Goal: Register for event/course

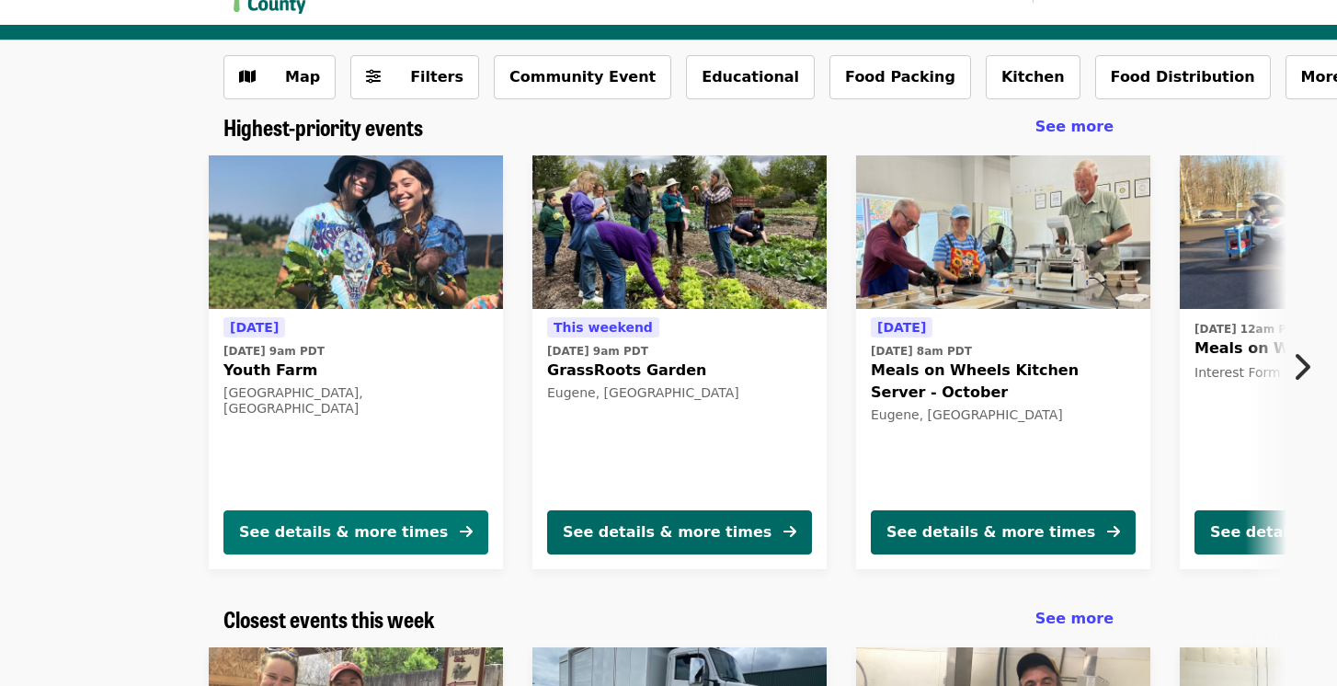
click at [335, 532] on div "See details & more times" at bounding box center [343, 532] width 209 height 22
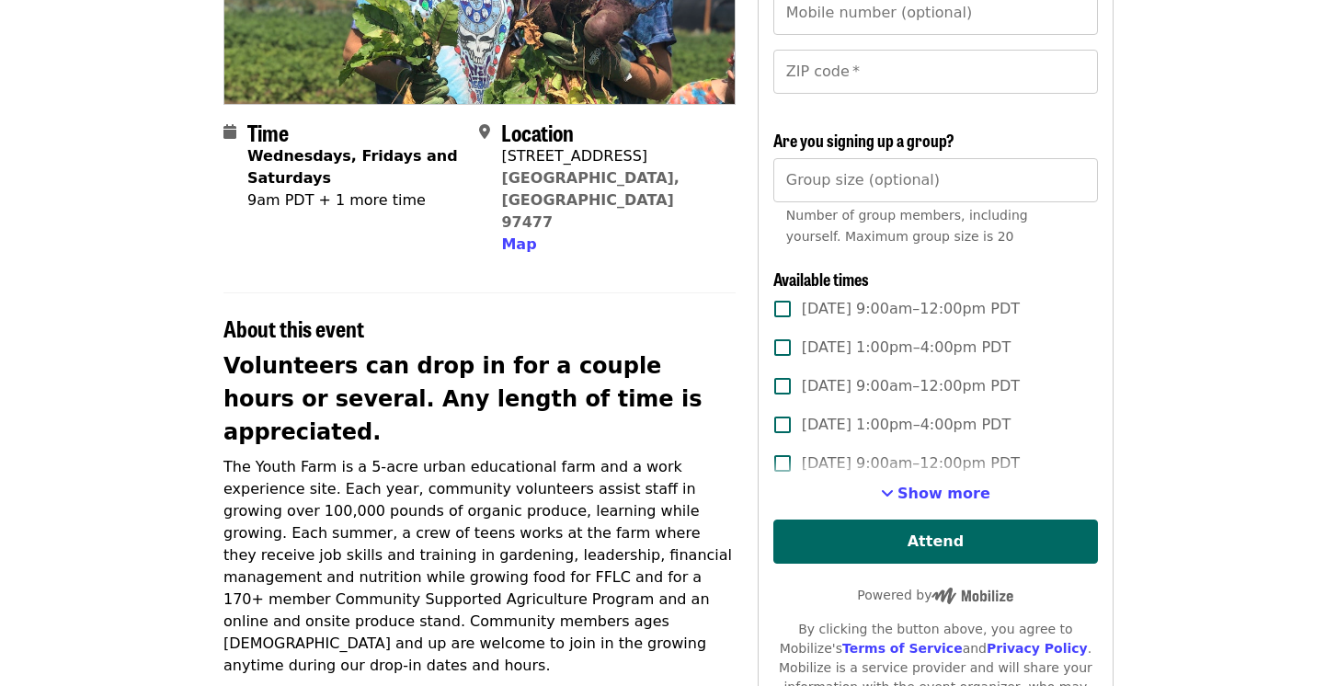
scroll to position [339, 0]
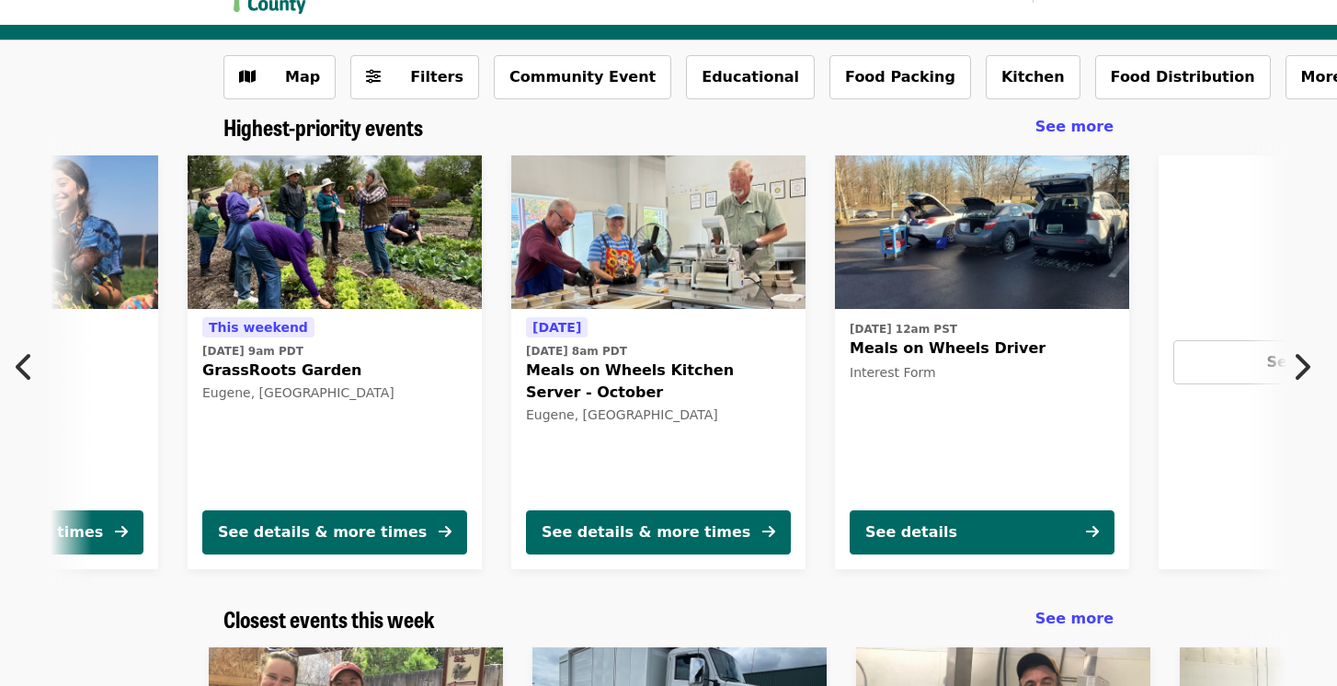
scroll to position [0, 342]
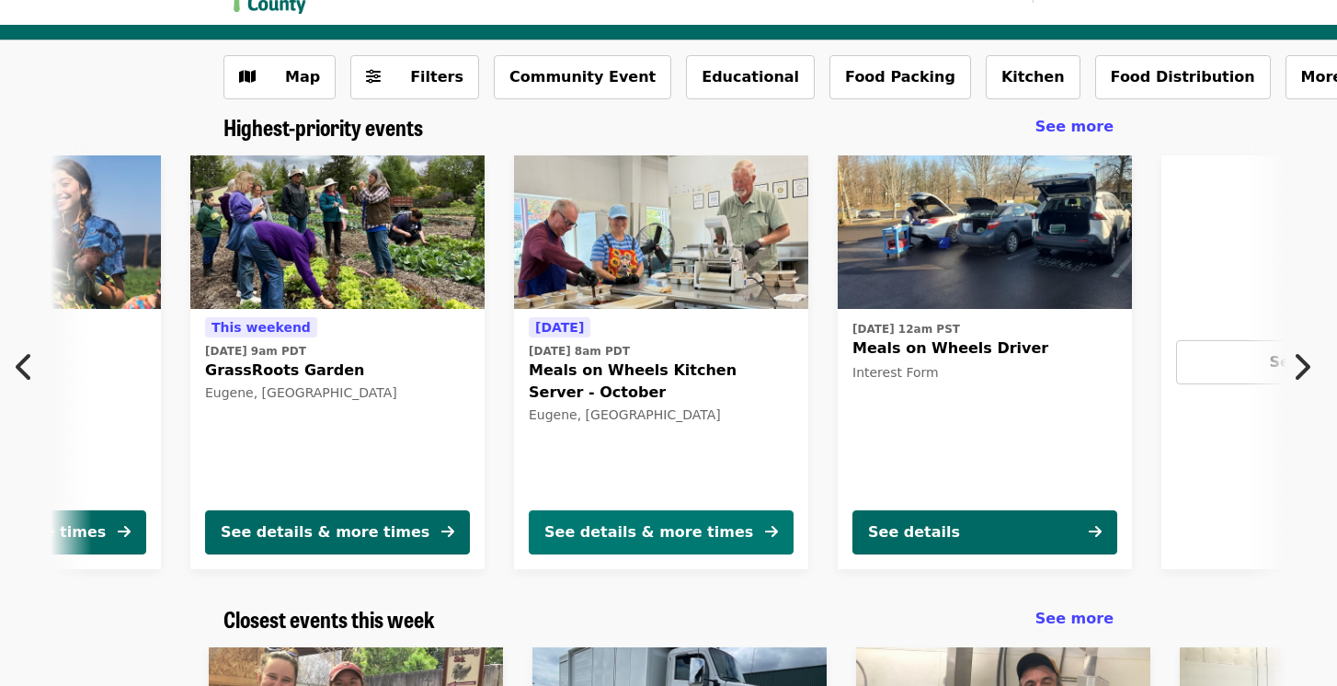
click at [610, 536] on div "See details & more times" at bounding box center [648, 532] width 209 height 22
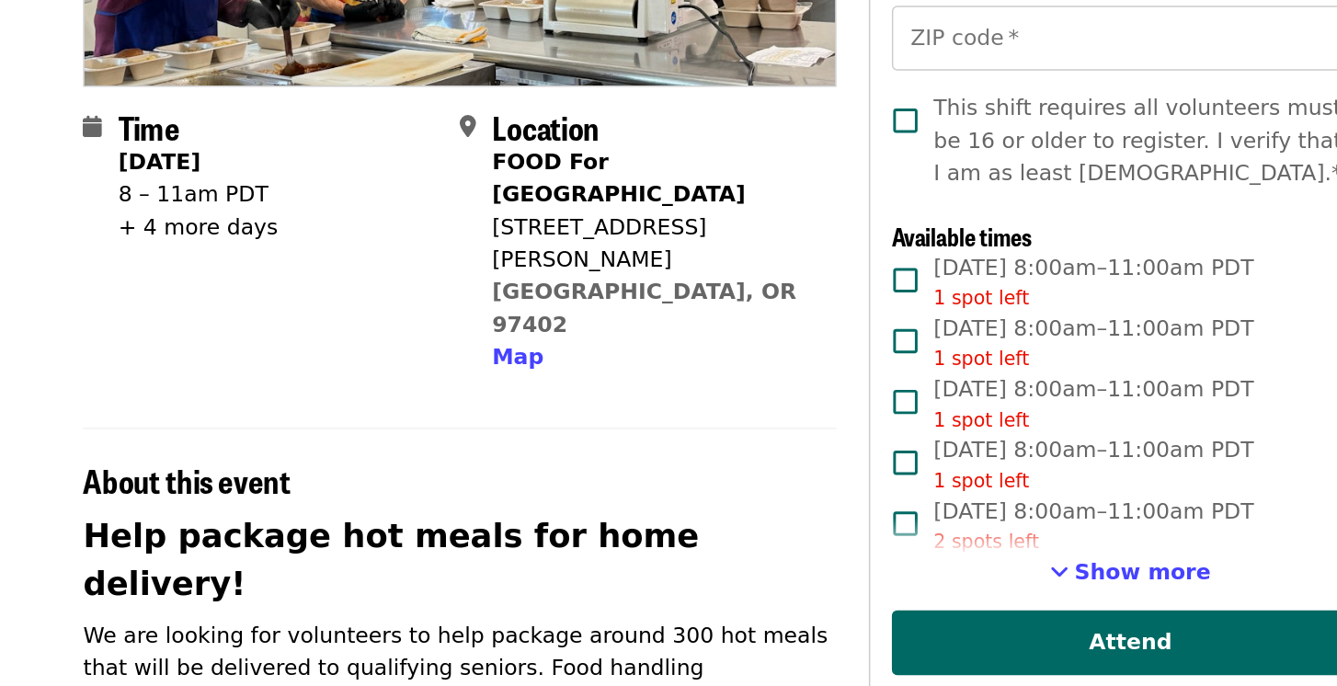
scroll to position [381, 0]
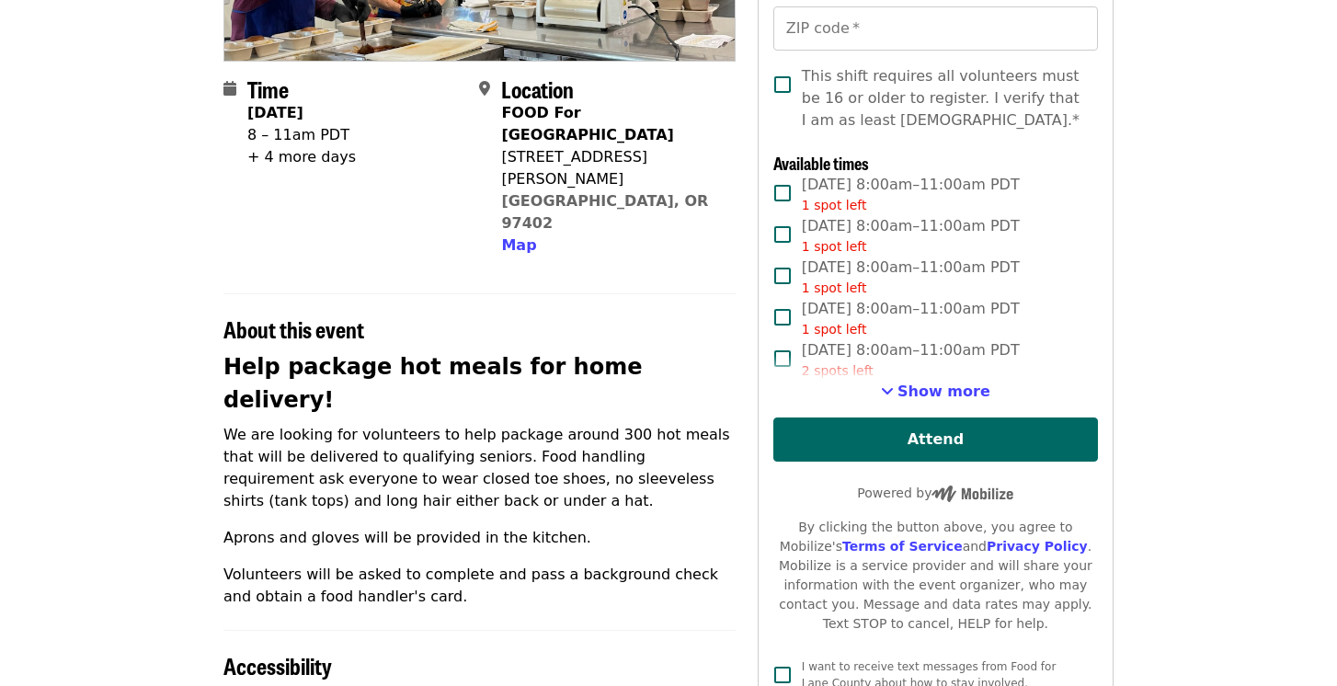
click at [250, 160] on div "+ 4 more days" at bounding box center [301, 157] width 108 height 22
click at [289, 160] on div "+ 4 more days" at bounding box center [301, 157] width 108 height 22
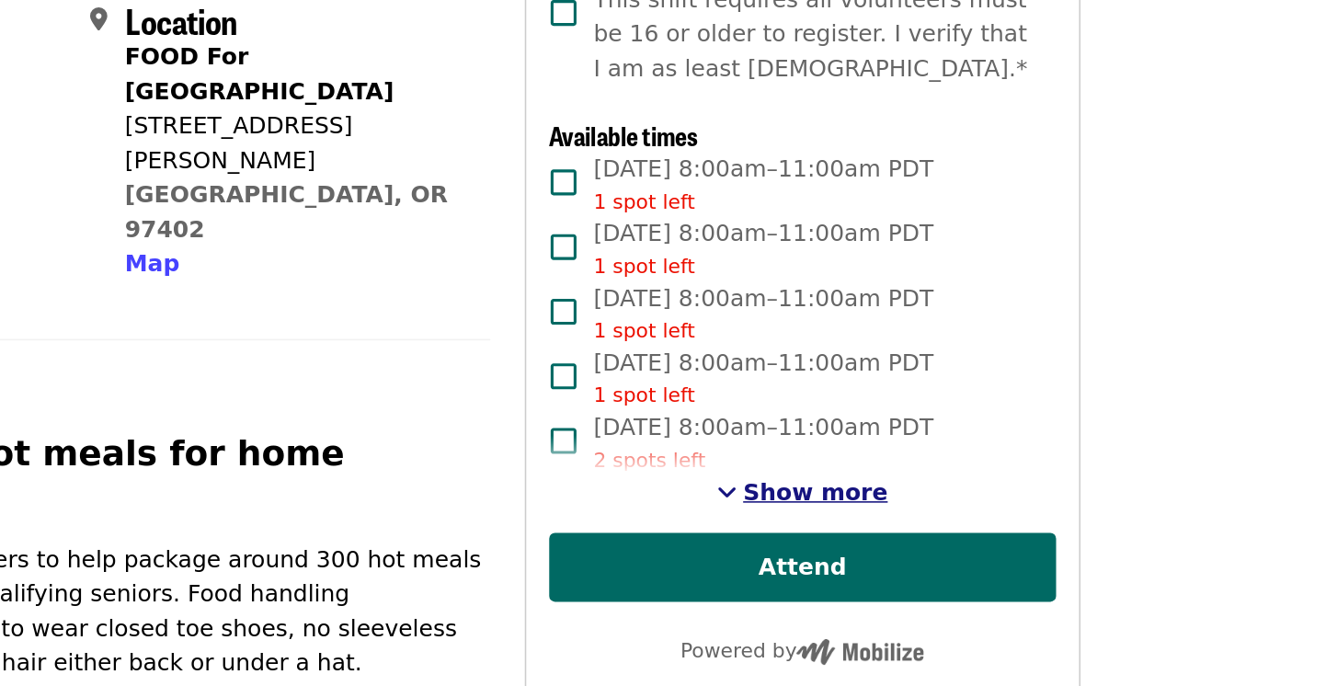
click at [925, 392] on span "Show more" at bounding box center [943, 390] width 93 height 17
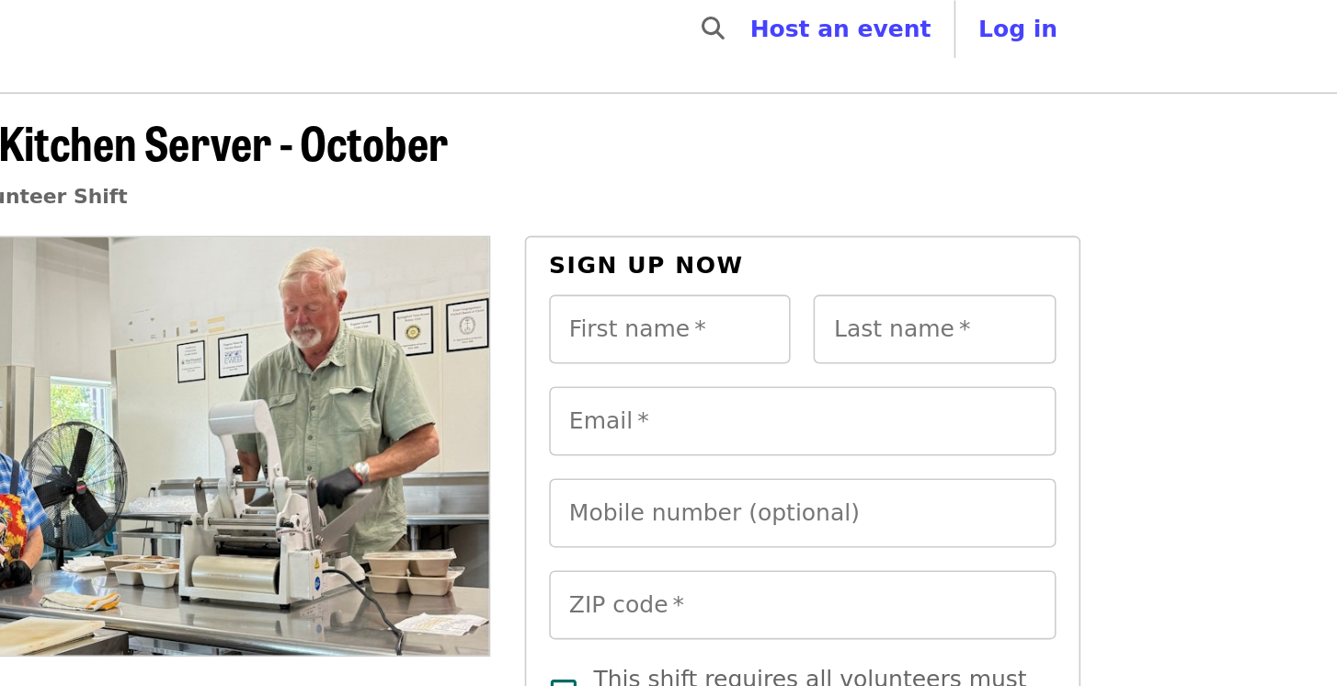
scroll to position [17, 0]
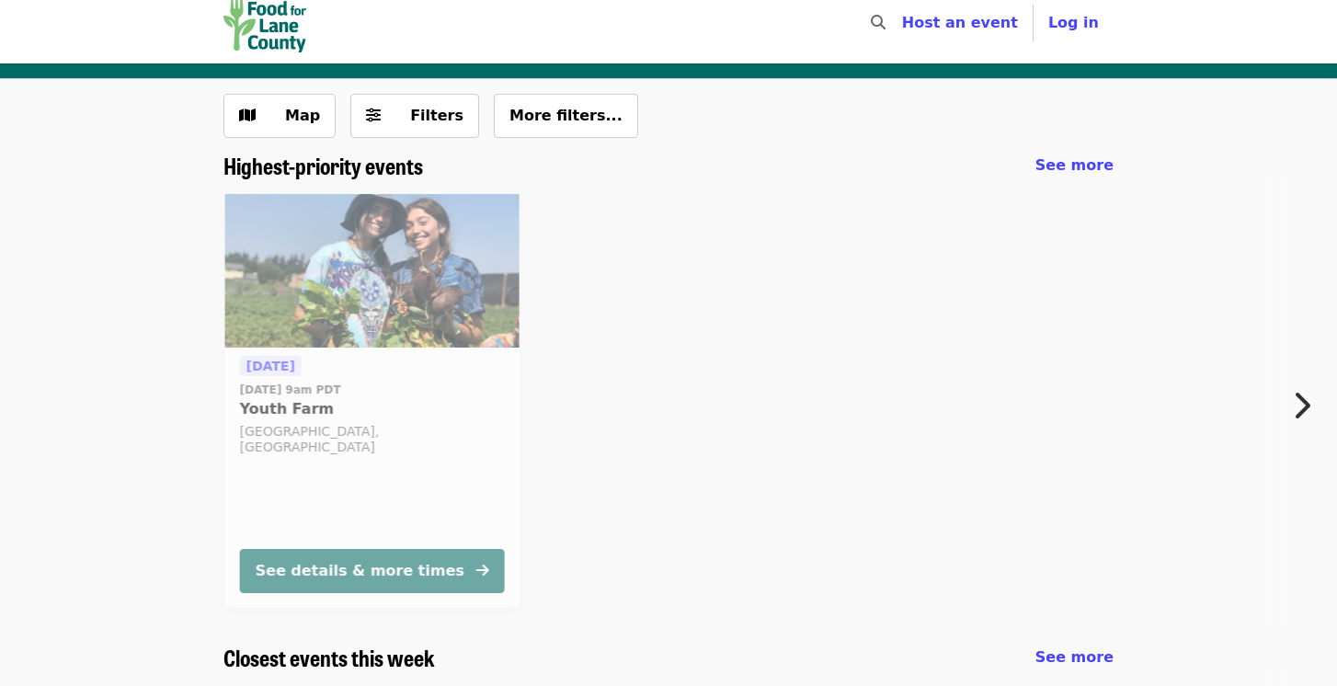
scroll to position [56, 0]
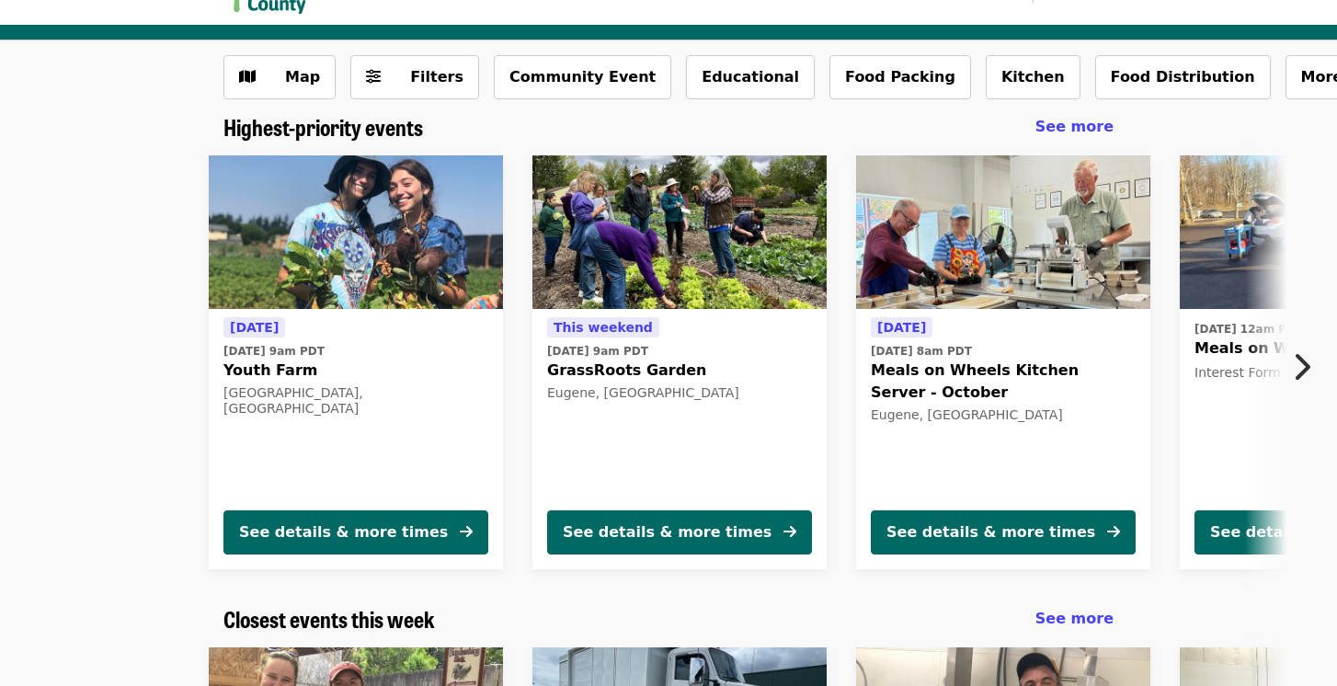
click at [1303, 372] on icon "chevron-right icon" at bounding box center [1301, 366] width 18 height 35
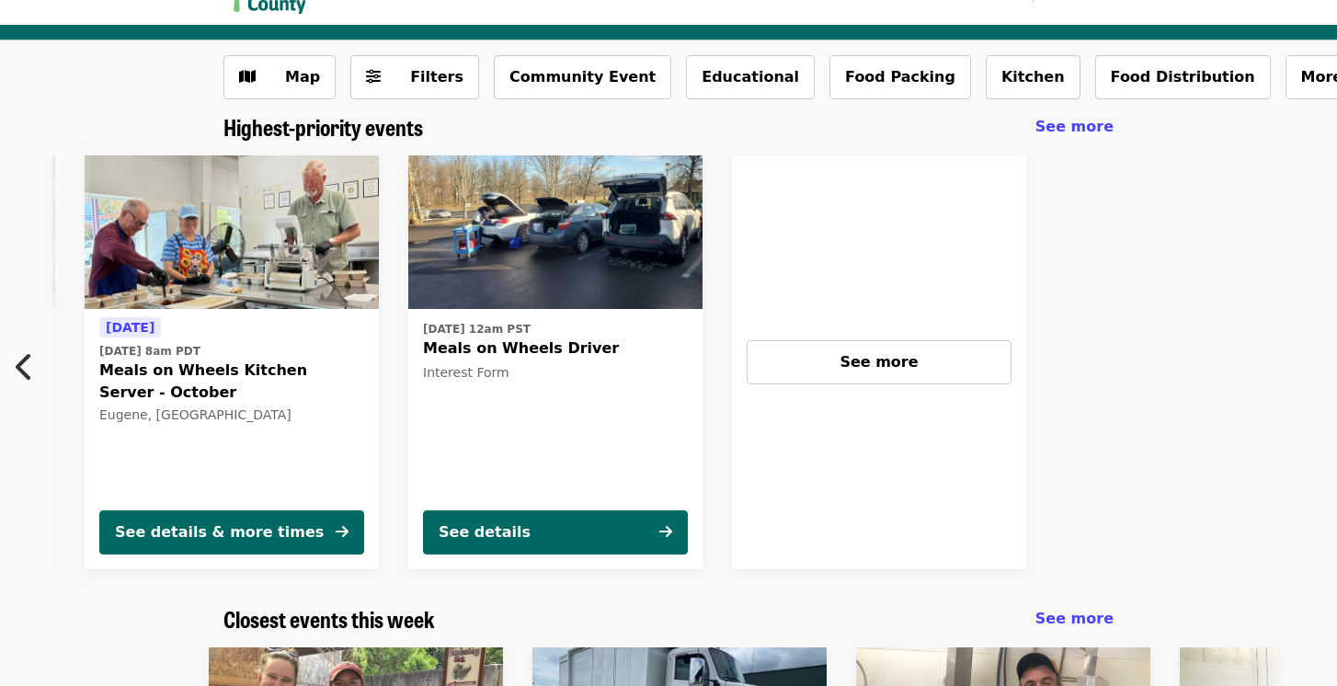
scroll to position [0, 817]
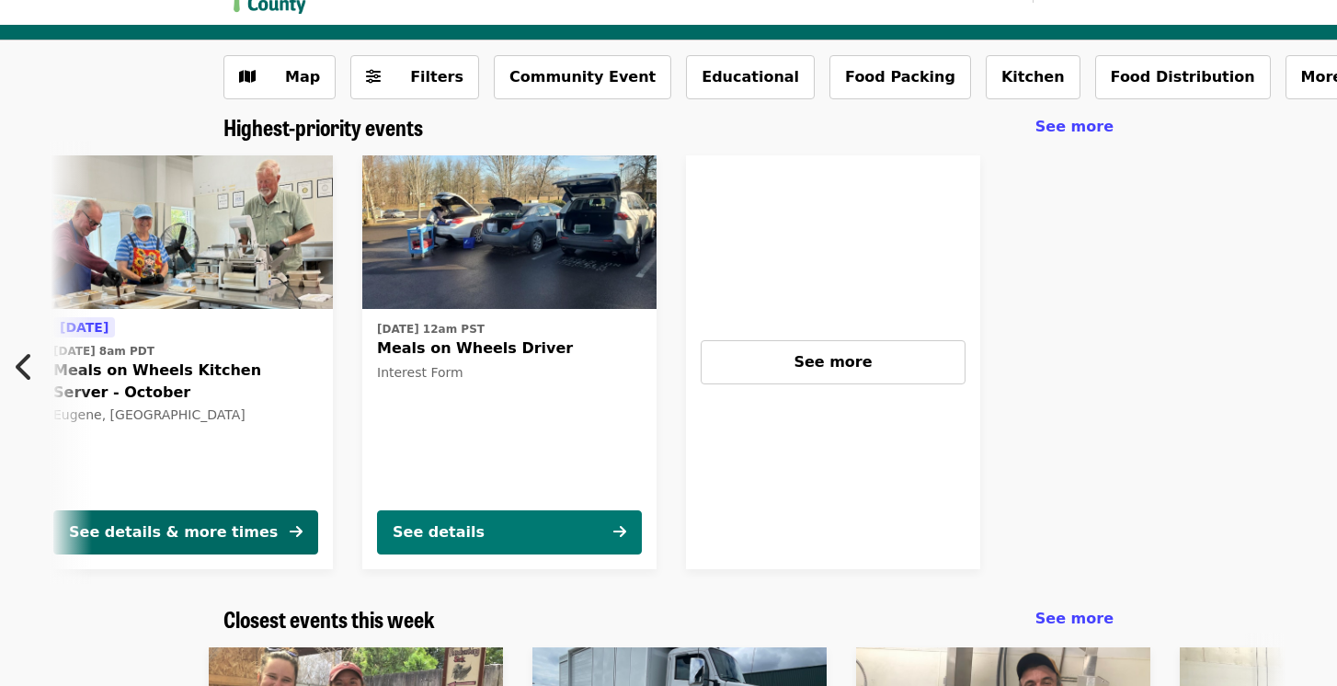
click at [492, 536] on button "See details" at bounding box center [509, 532] width 265 height 44
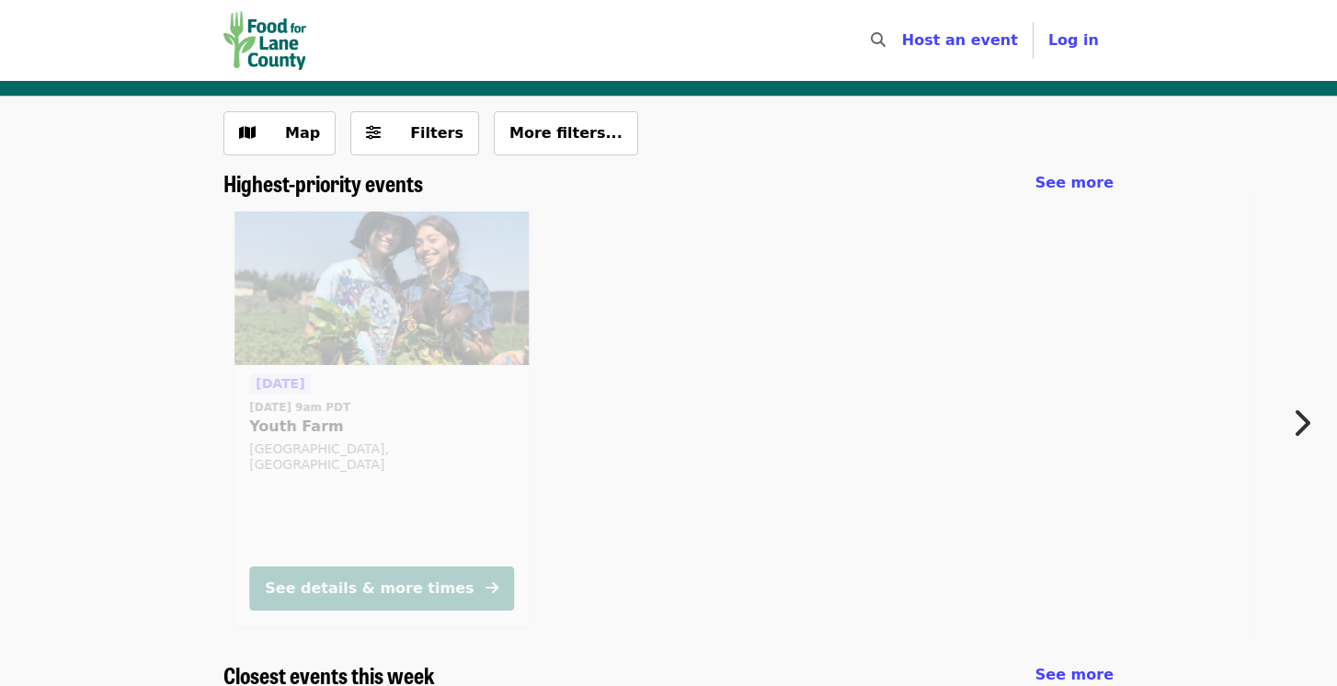
scroll to position [56, 0]
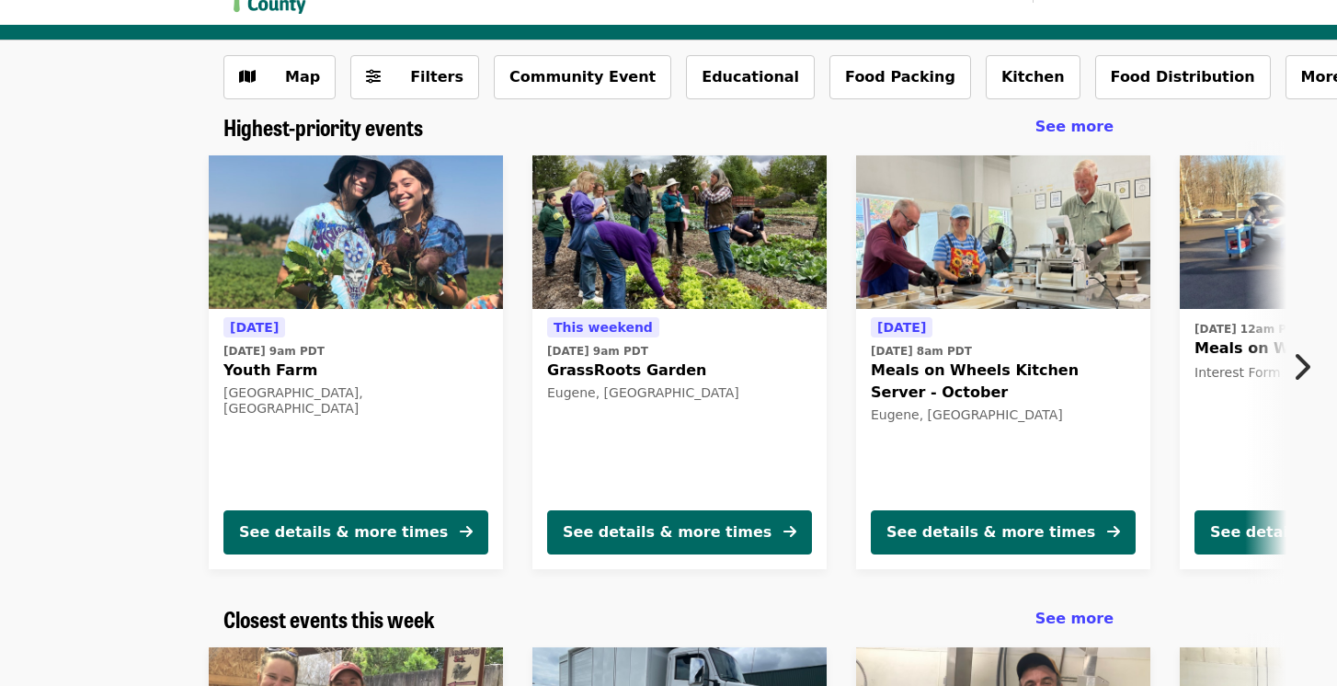
click at [1305, 368] on icon "chevron-right icon" at bounding box center [1301, 366] width 18 height 35
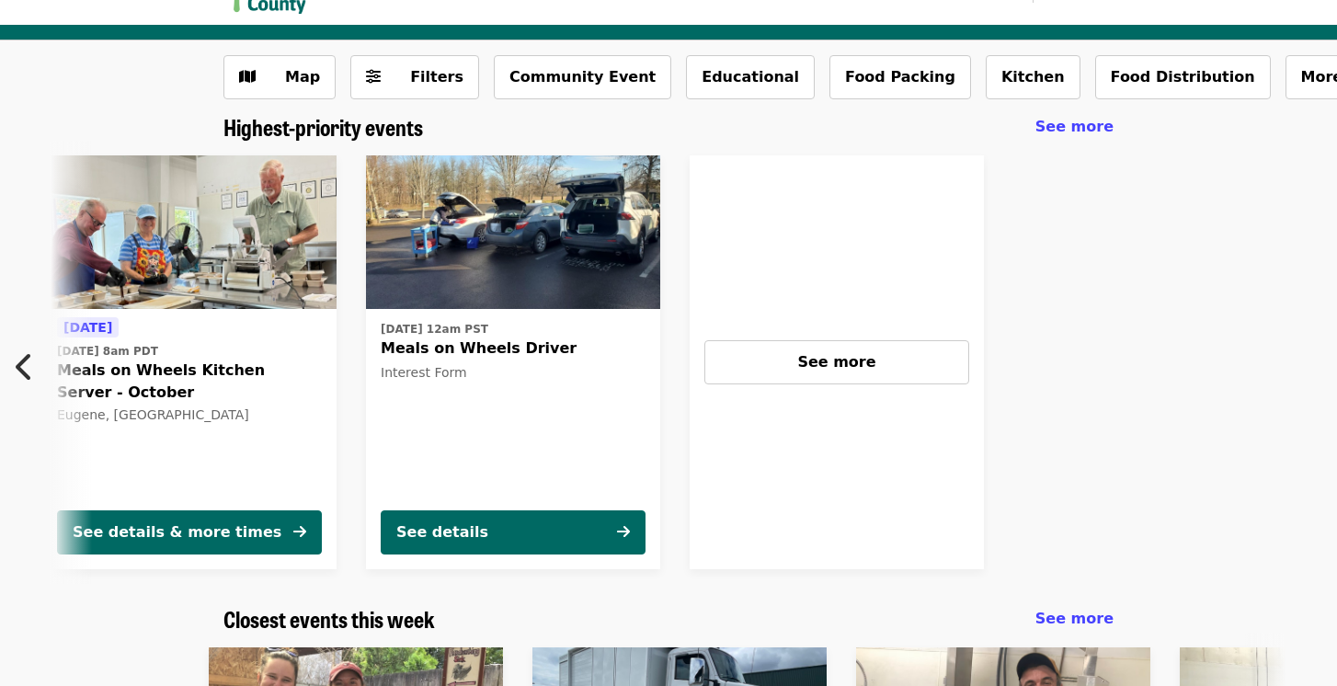
scroll to position [0, 817]
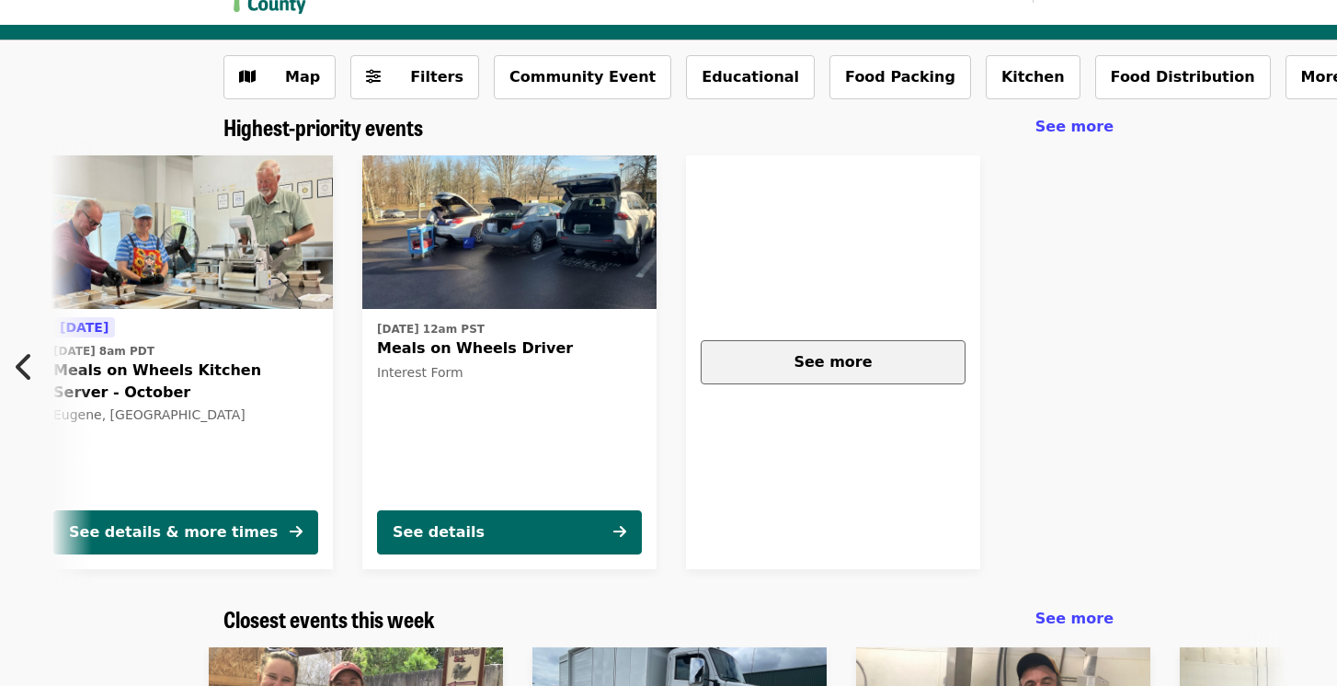
click at [822, 354] on span "See more" at bounding box center [832, 361] width 78 height 17
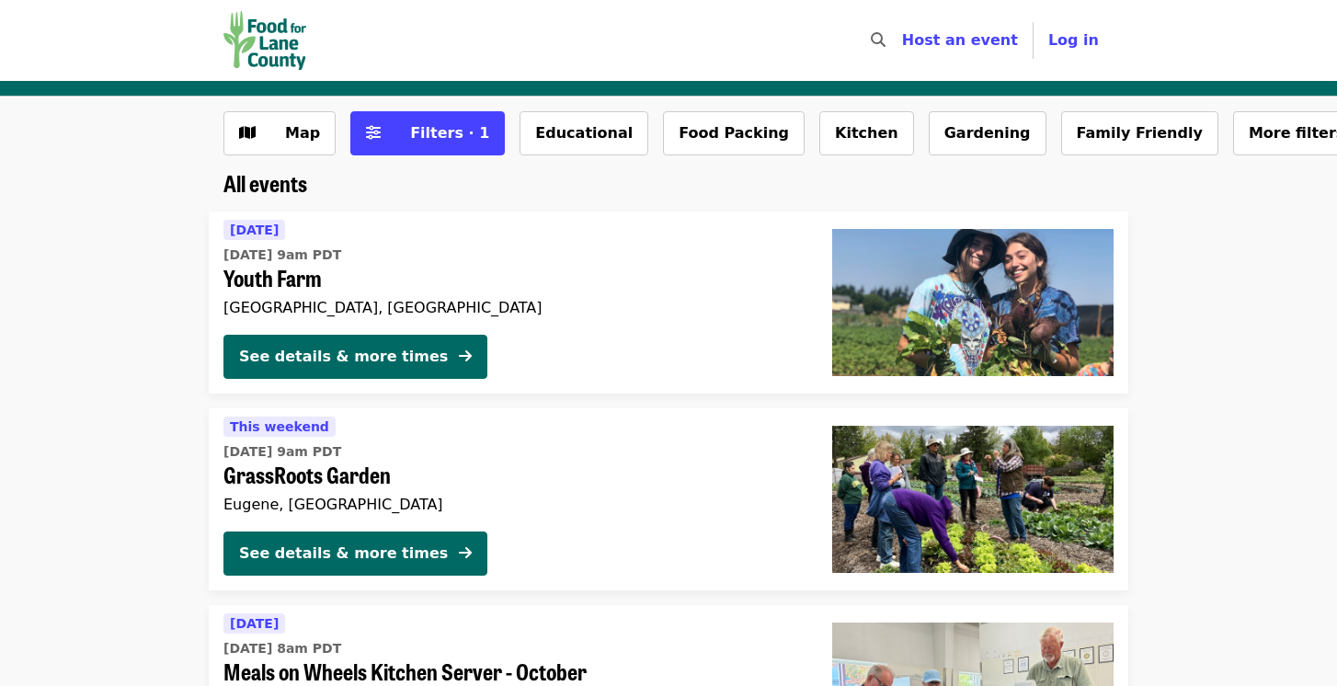
click at [274, 36] on img "Main navigation" at bounding box center [264, 40] width 83 height 59
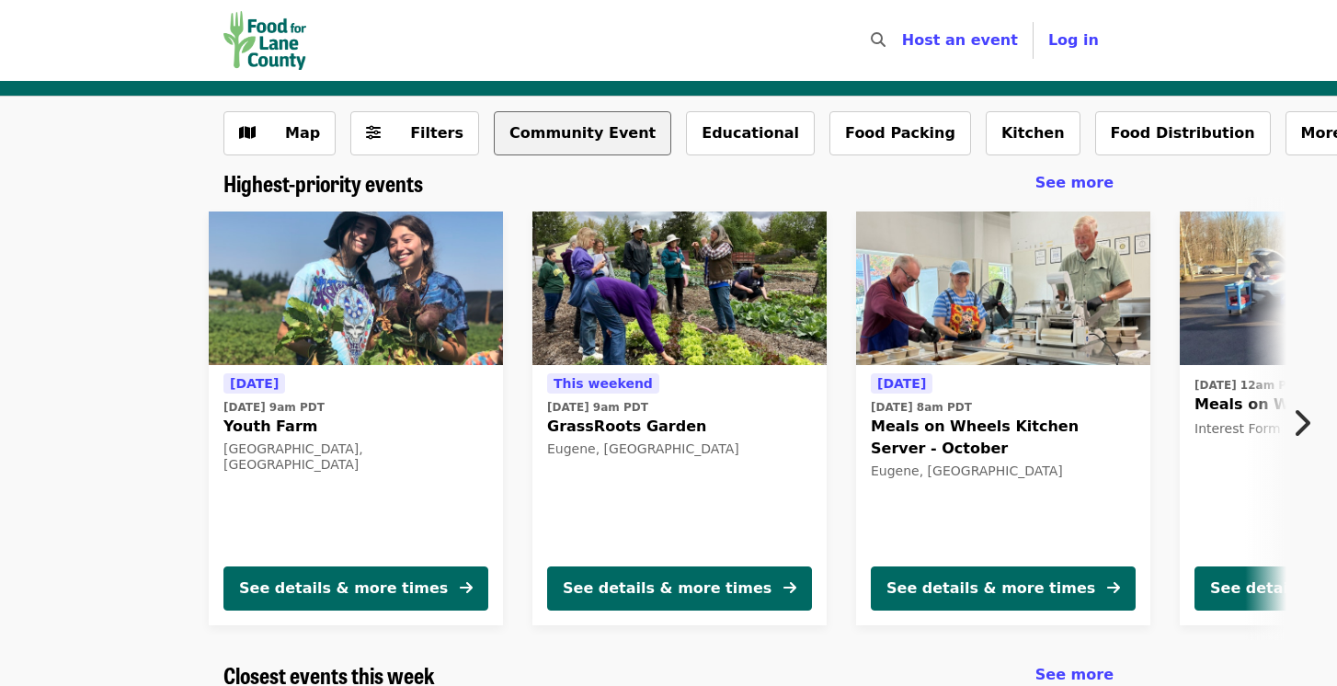
click at [562, 131] on button "Community Event" at bounding box center [582, 133] width 177 height 44
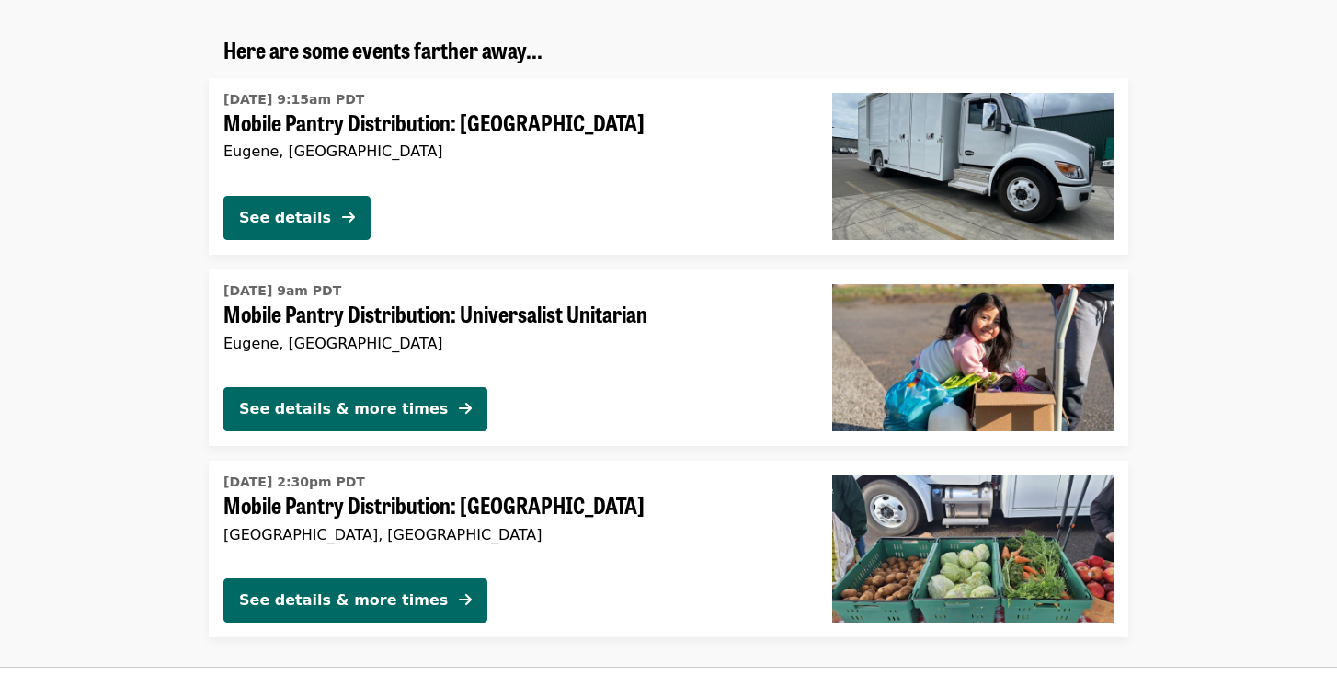
scroll to position [239, 0]
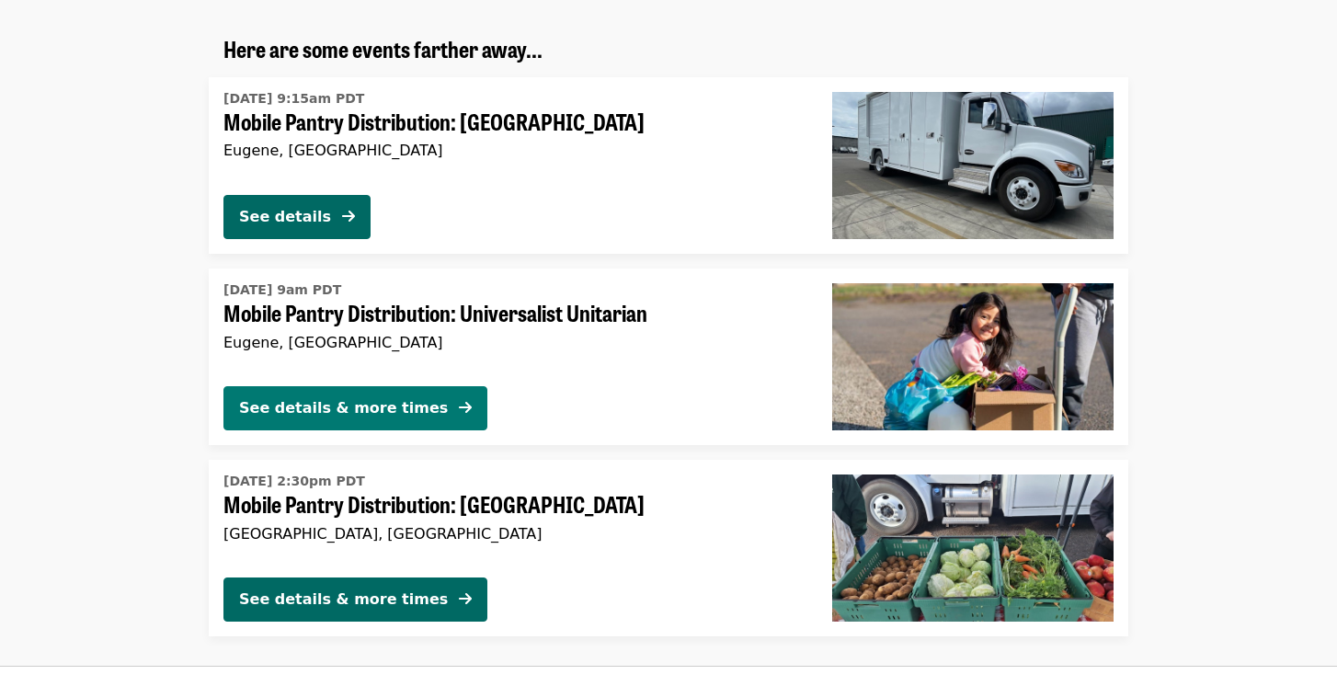
click at [349, 406] on div "See details & more times" at bounding box center [343, 408] width 209 height 22
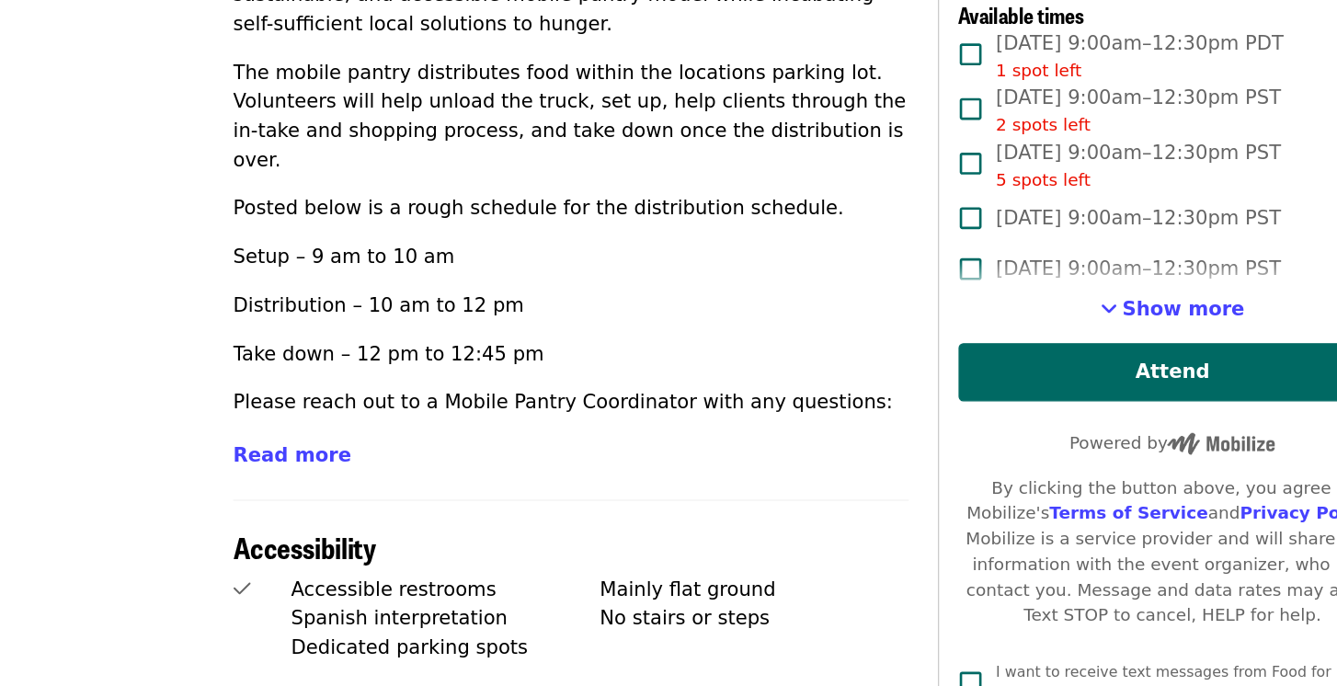
scroll to position [659, 0]
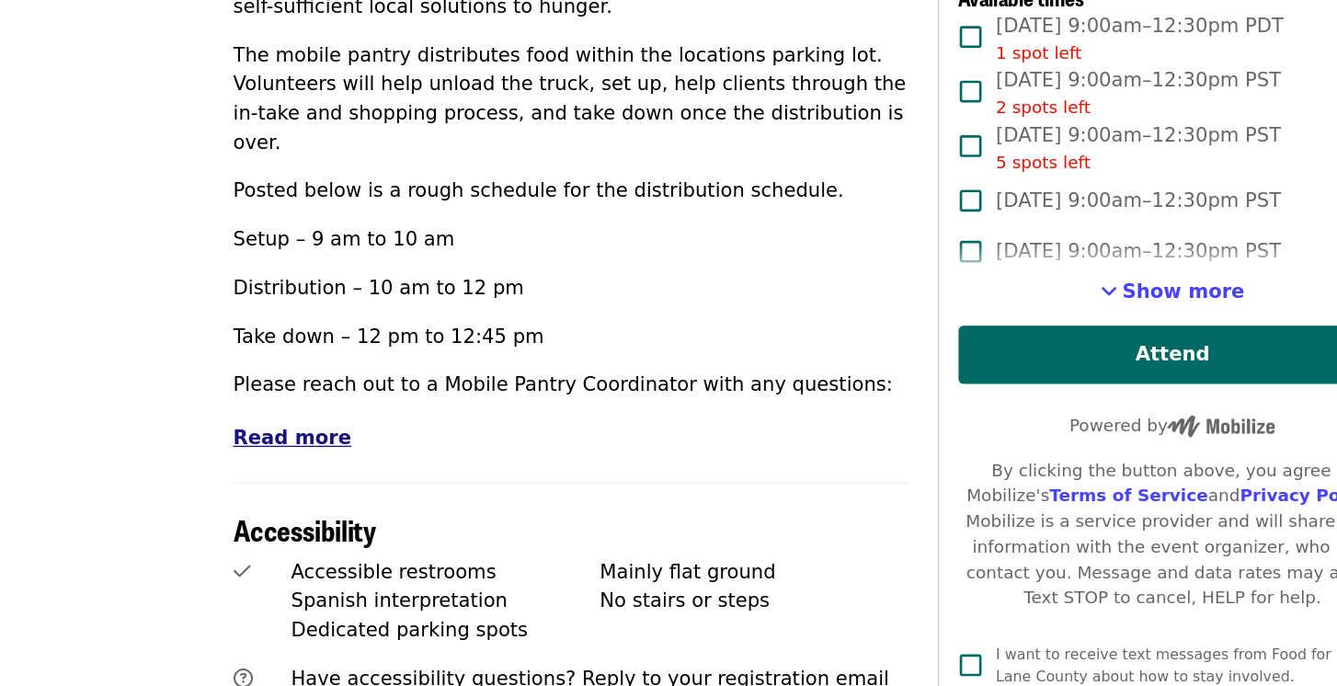
click at [263, 489] on span "Read more" at bounding box center [267, 497] width 89 height 17
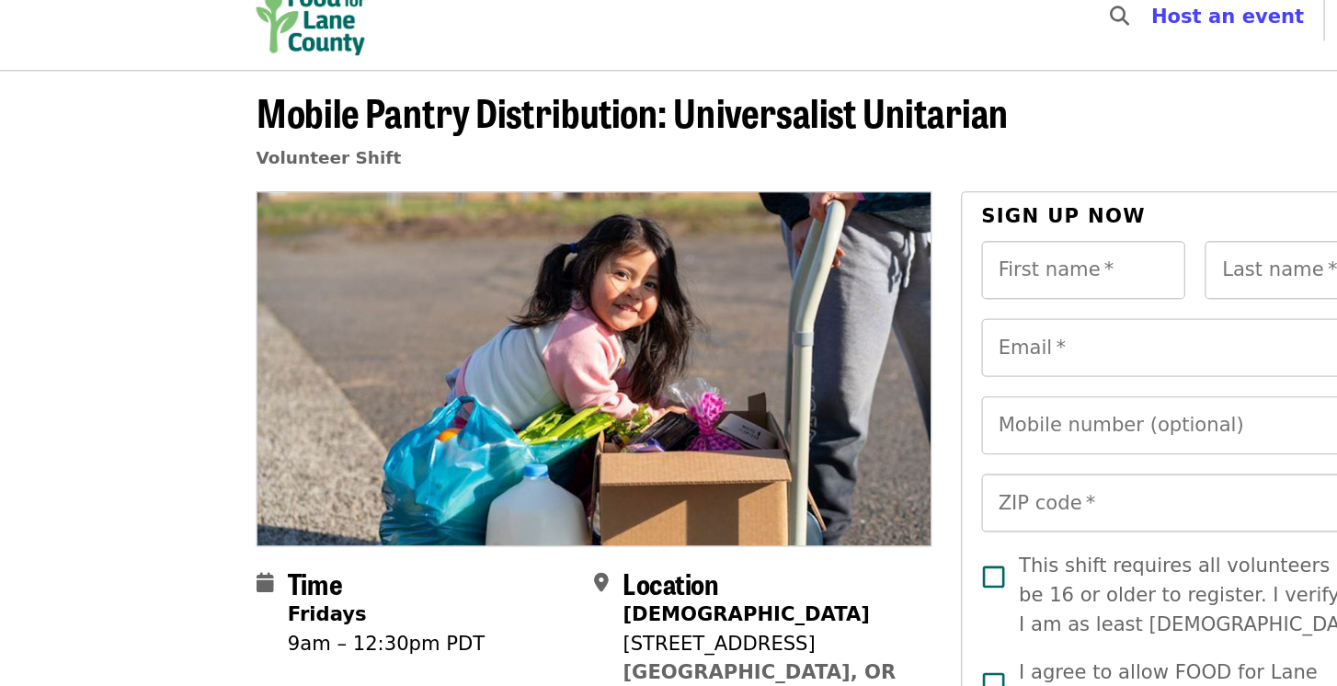
scroll to position [0, 0]
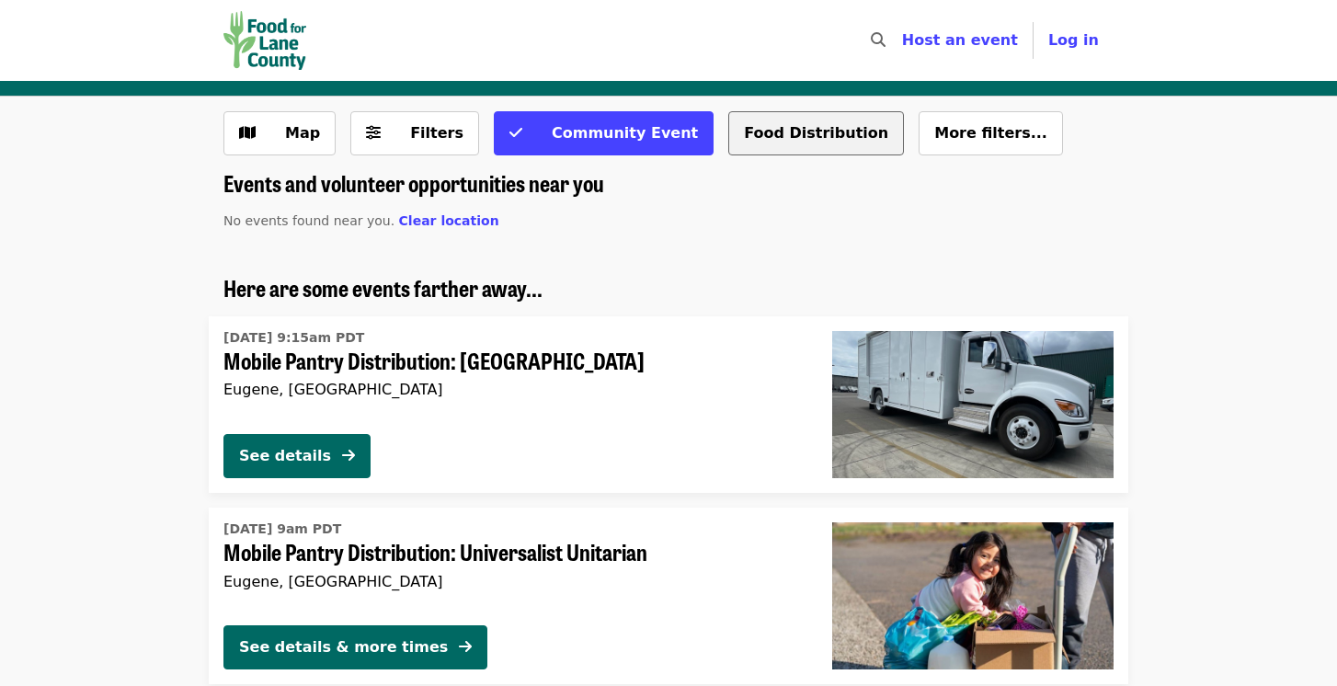
click at [741, 129] on button "Food Distribution" at bounding box center [816, 133] width 176 height 44
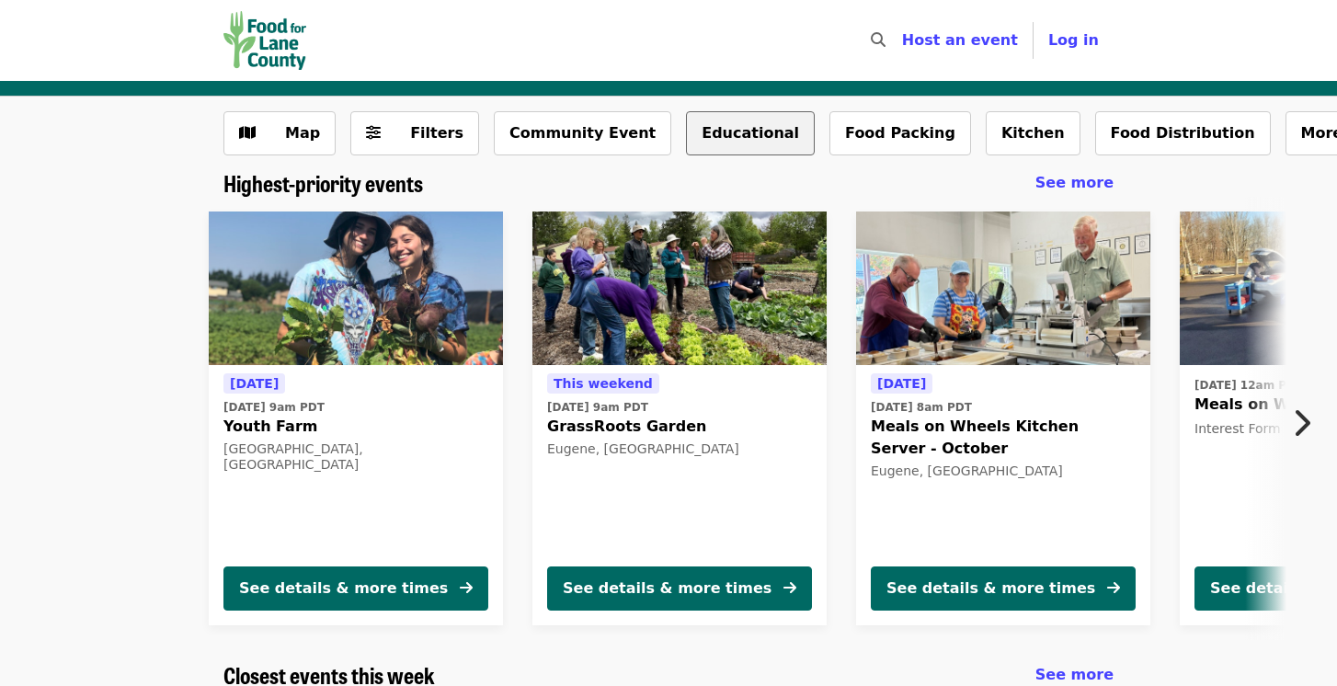
click at [714, 133] on button "Educational" at bounding box center [750, 133] width 129 height 44
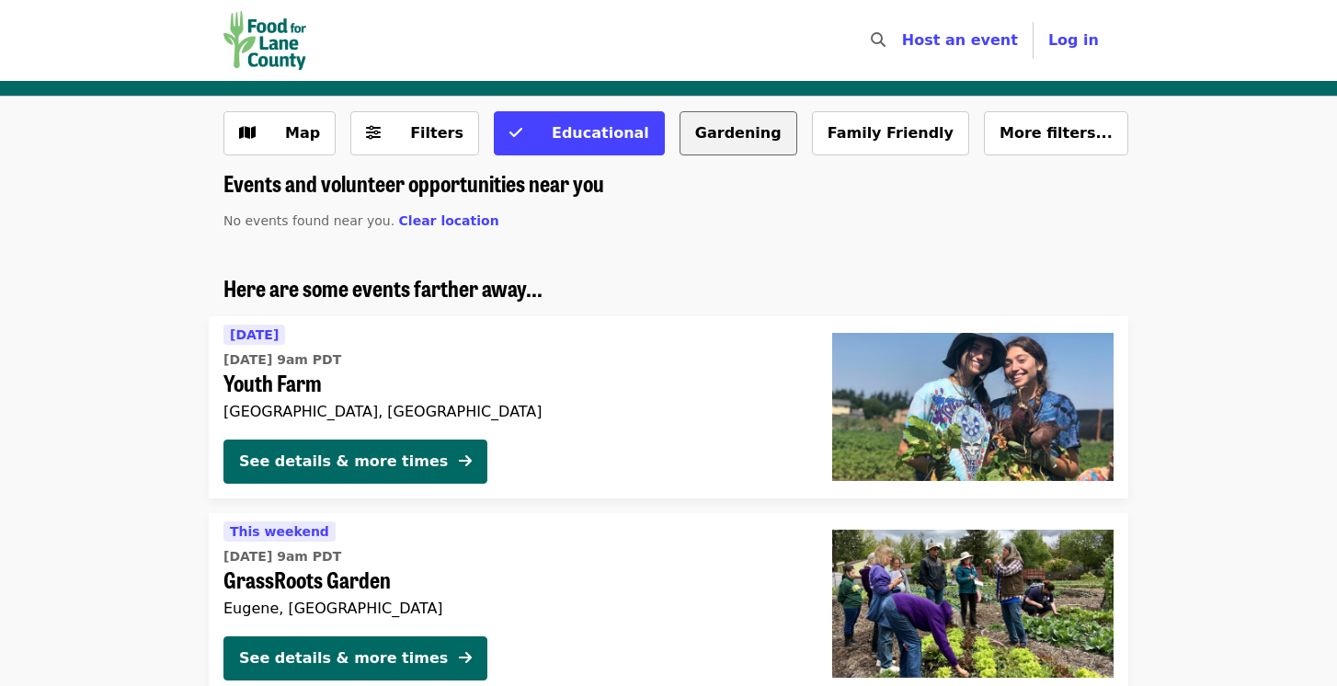
click at [694, 130] on button "Gardening" at bounding box center [738, 133] width 118 height 44
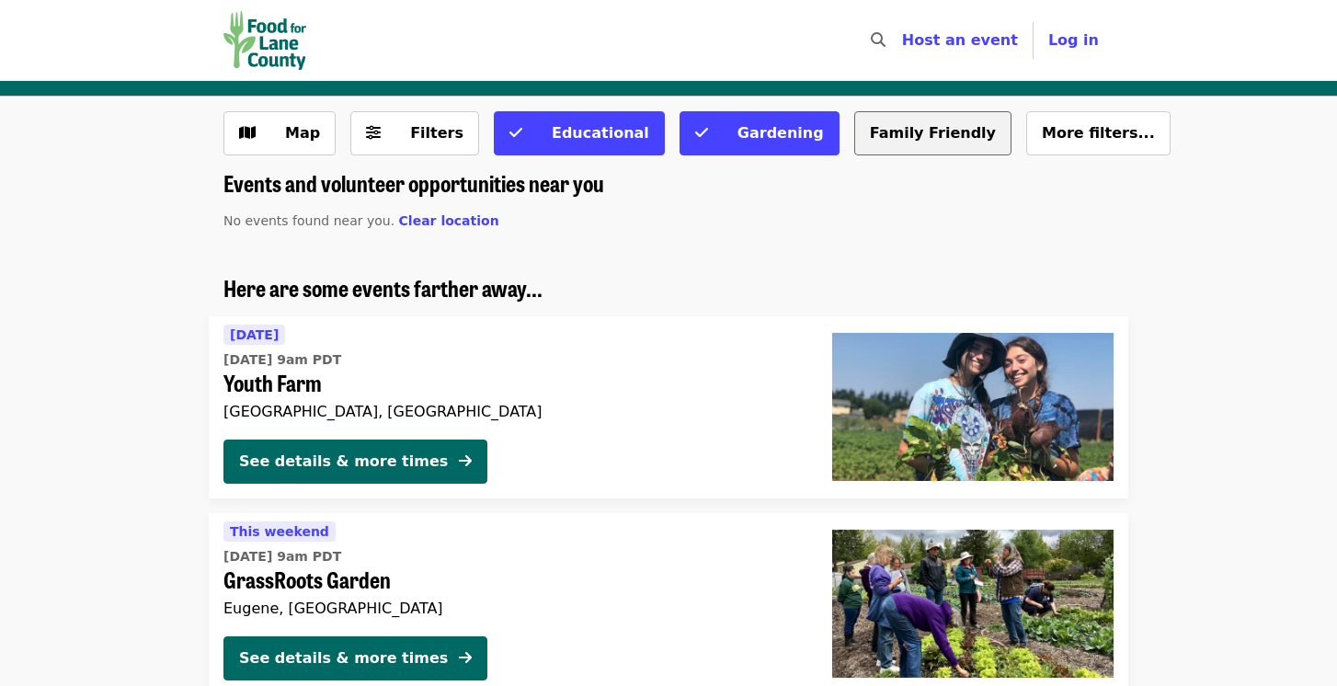
click at [854, 125] on button "Family Friendly" at bounding box center [932, 133] width 157 height 44
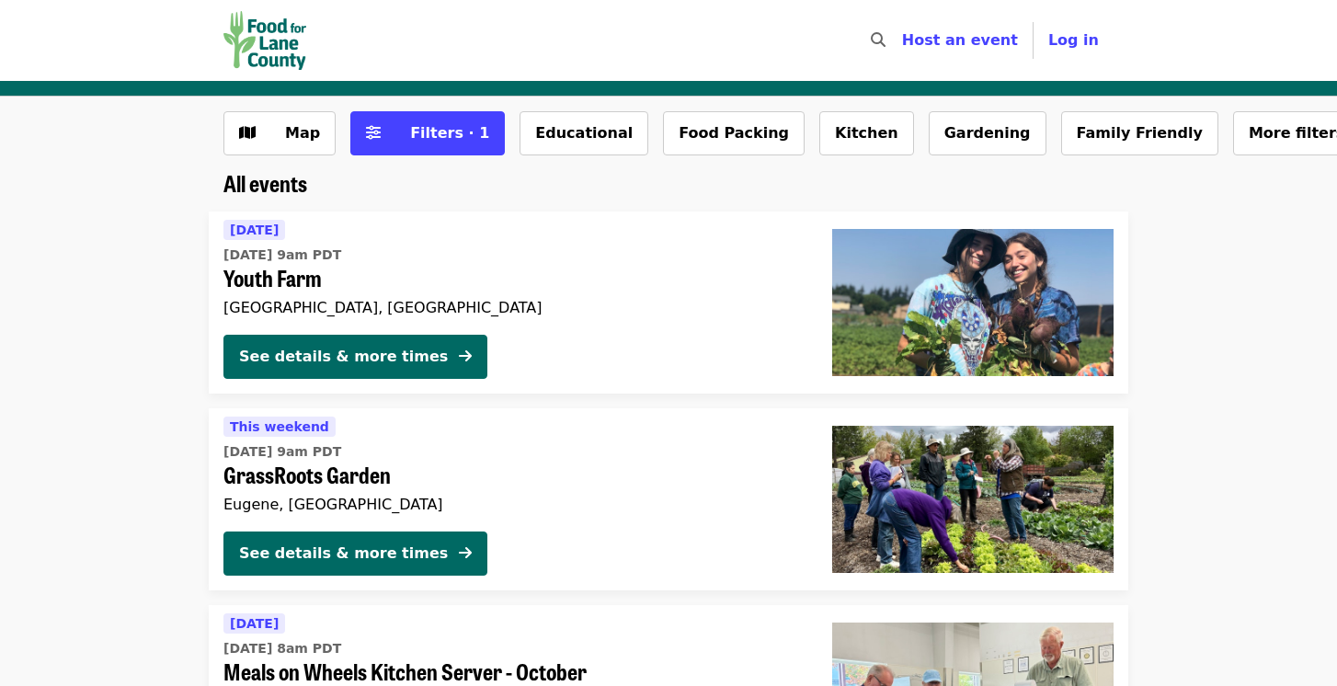
click at [270, 40] on img "Main navigation" at bounding box center [264, 40] width 83 height 59
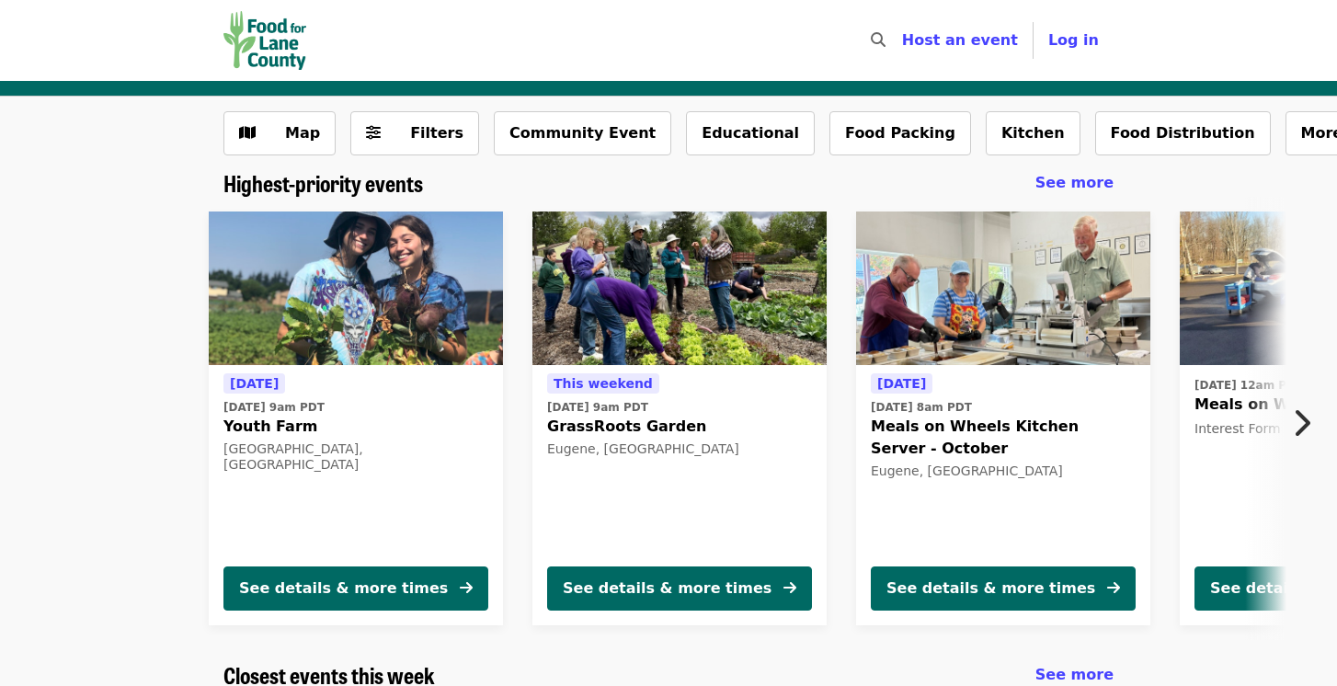
click at [1301, 428] on icon "chevron-right icon" at bounding box center [1301, 422] width 18 height 35
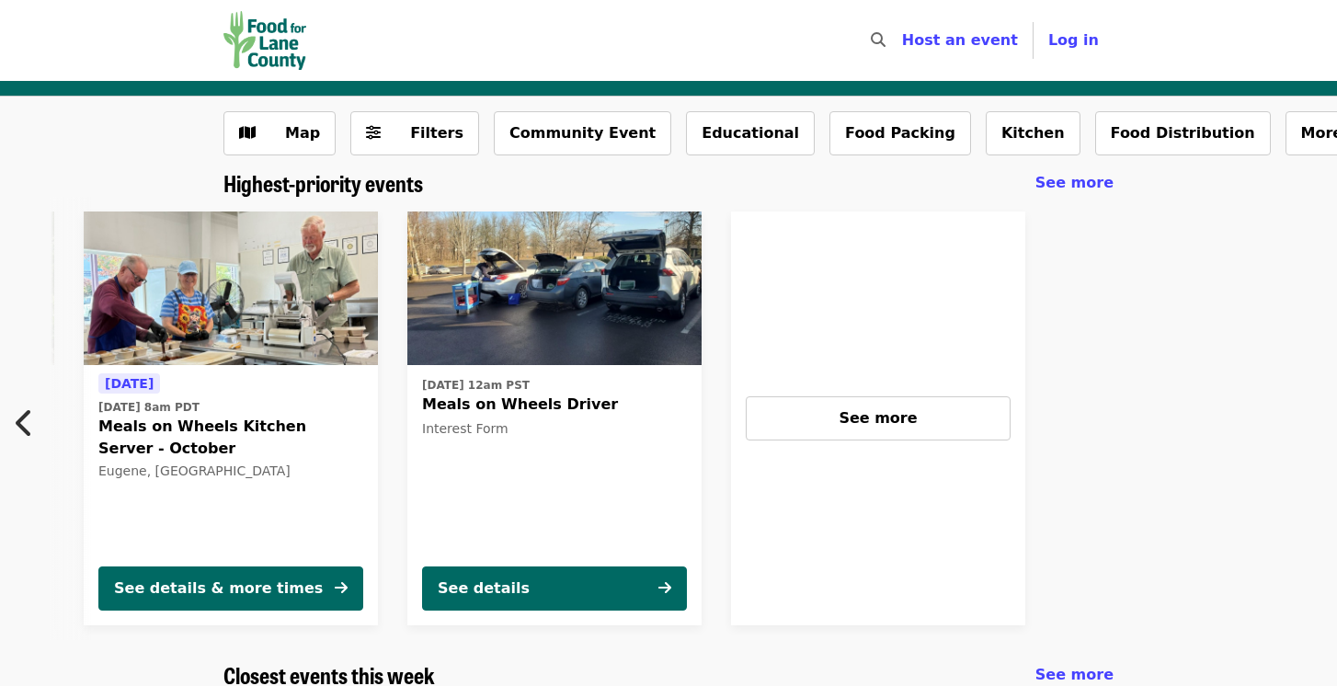
scroll to position [0, 817]
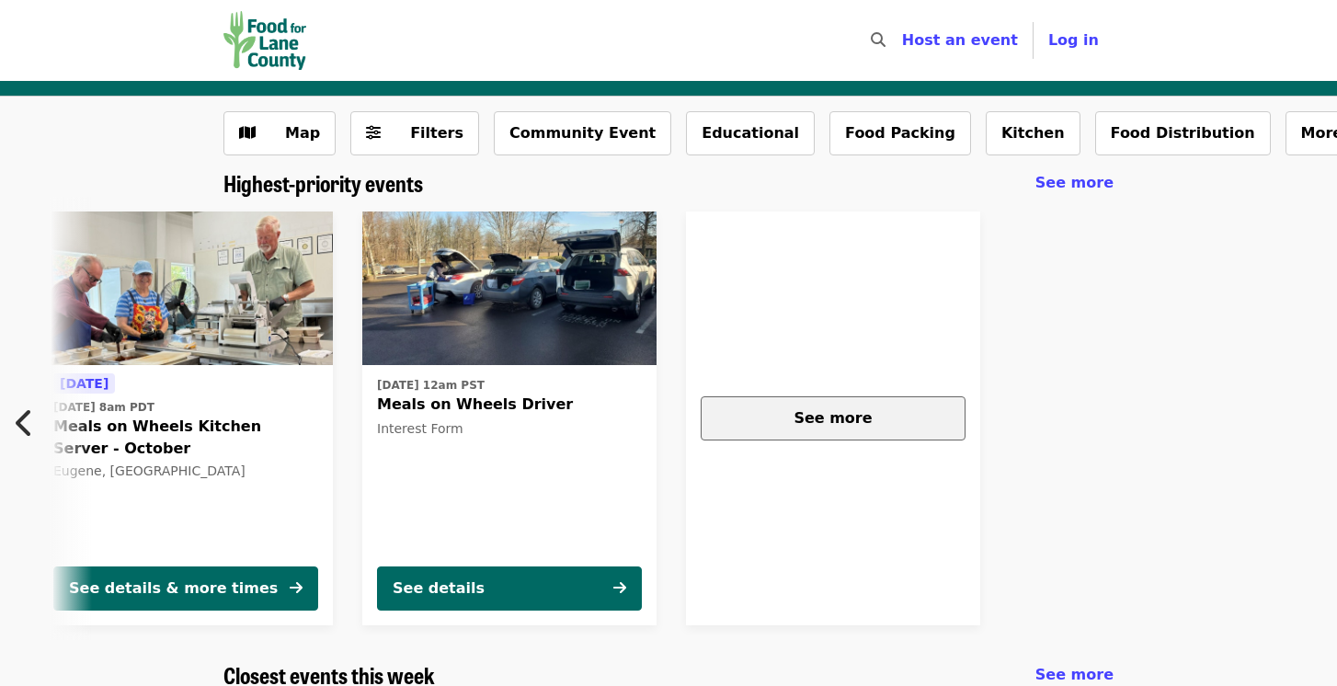
click at [874, 417] on div "See more" at bounding box center [833, 418] width 234 height 22
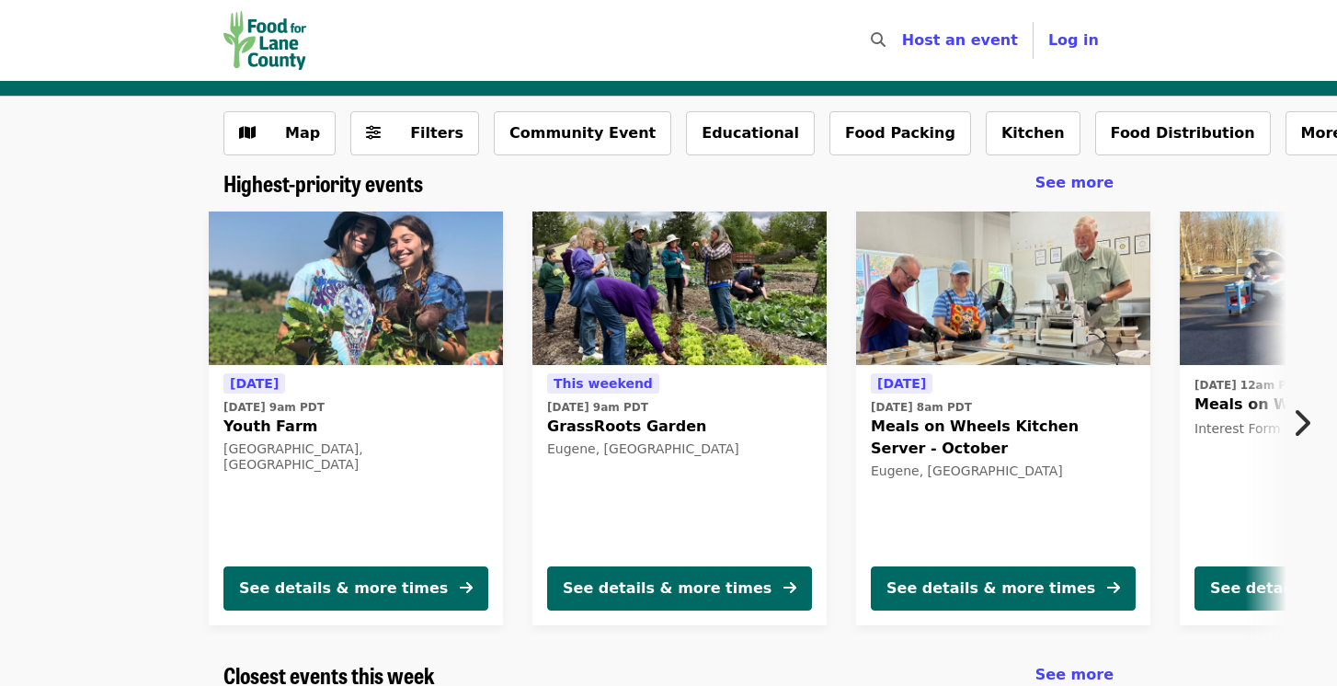
click at [1304, 424] on icon "chevron-right icon" at bounding box center [1301, 422] width 18 height 35
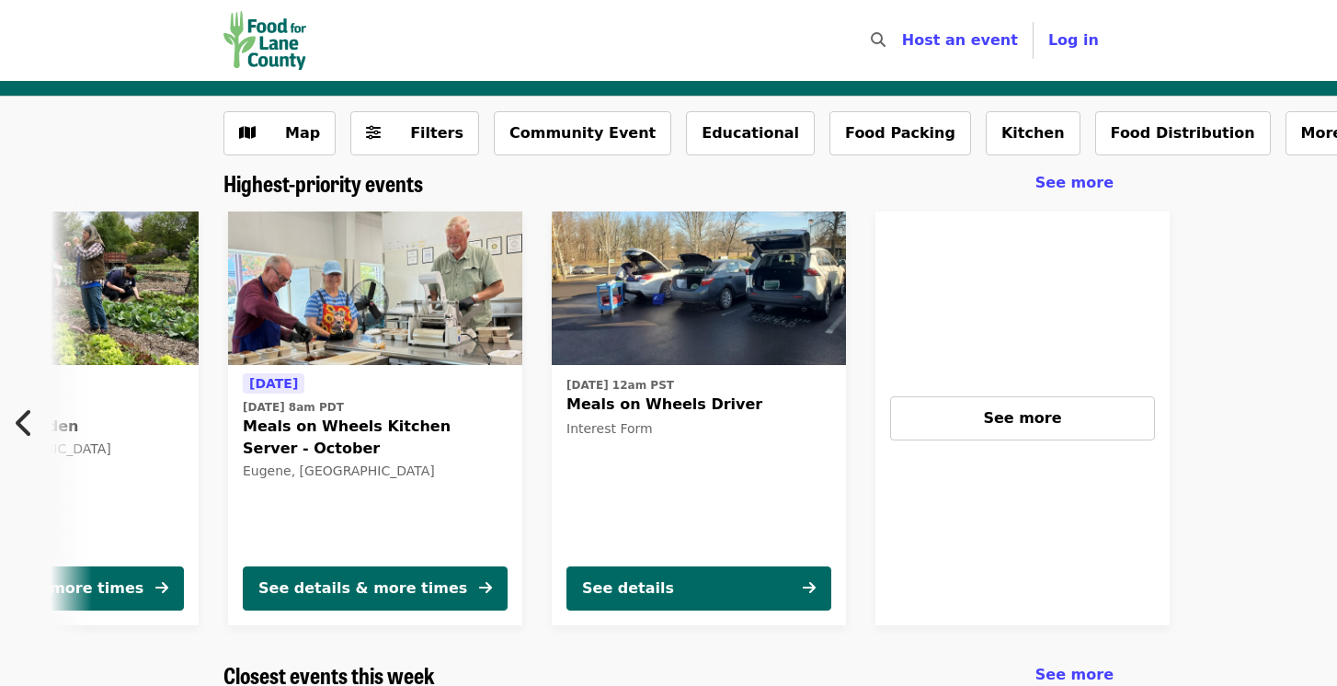
scroll to position [0, 817]
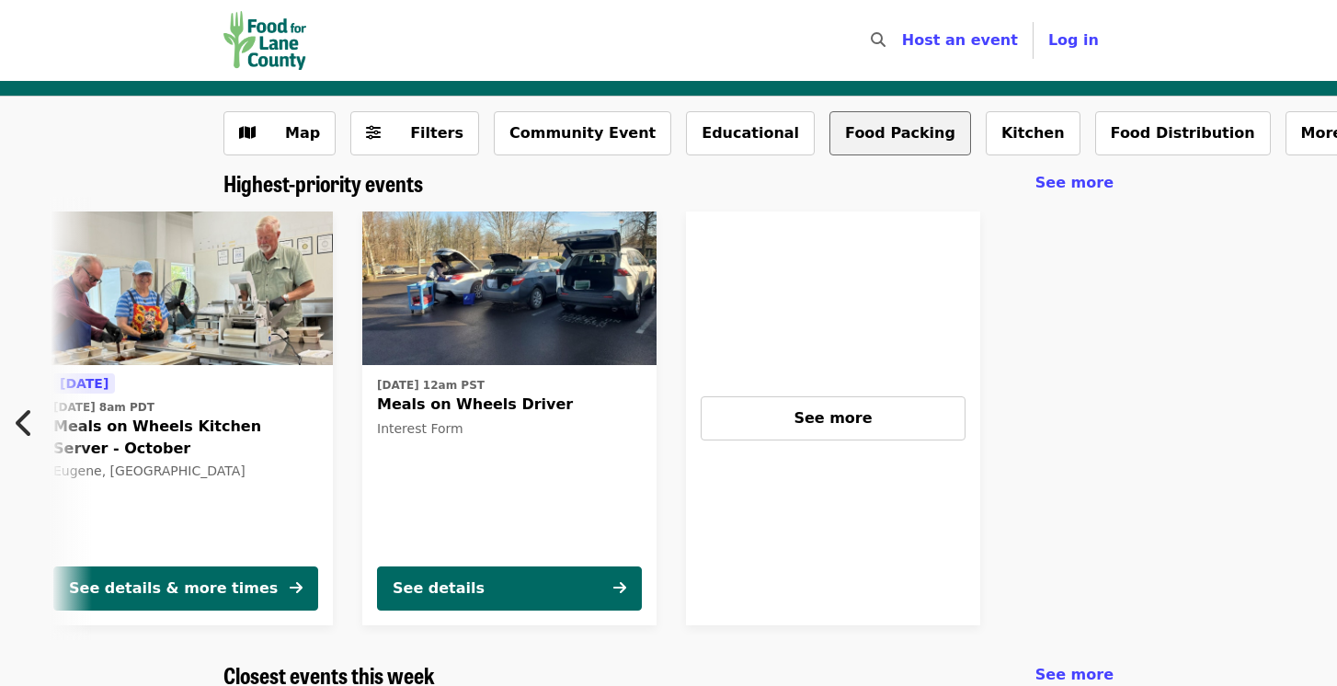
click at [829, 132] on button "Food Packing" at bounding box center [900, 133] width 142 height 44
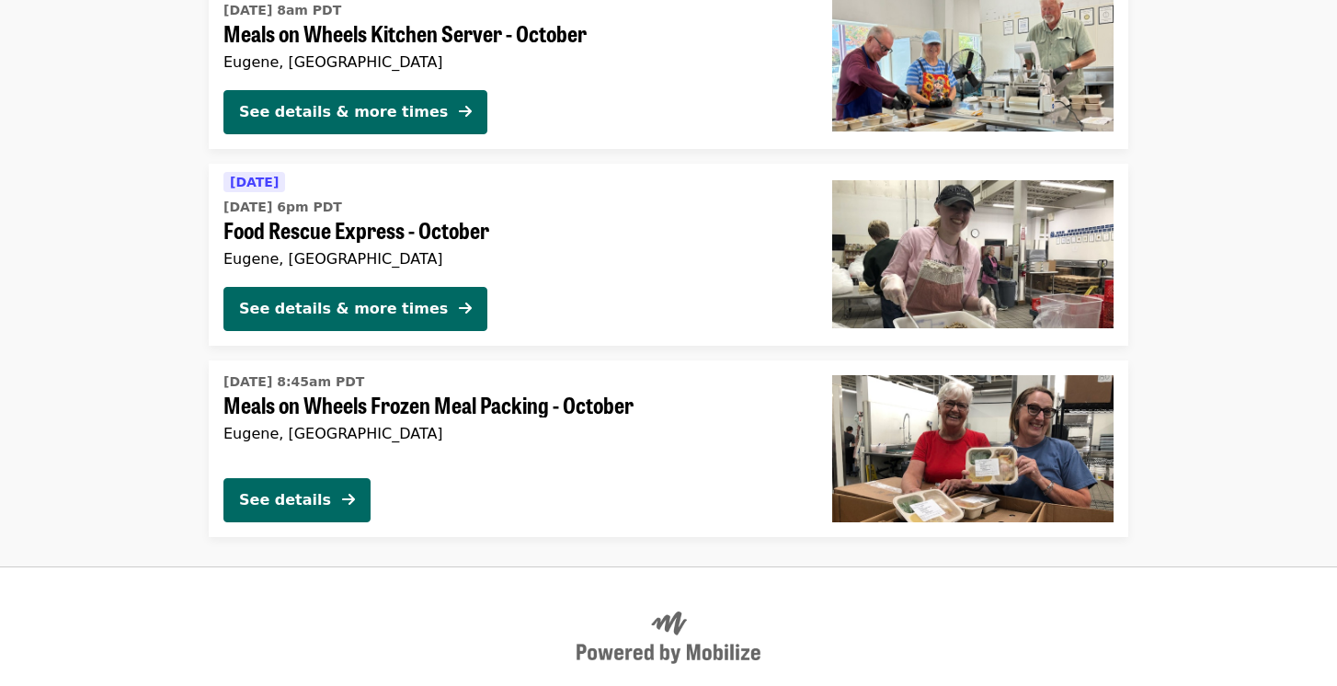
scroll to position [347, 0]
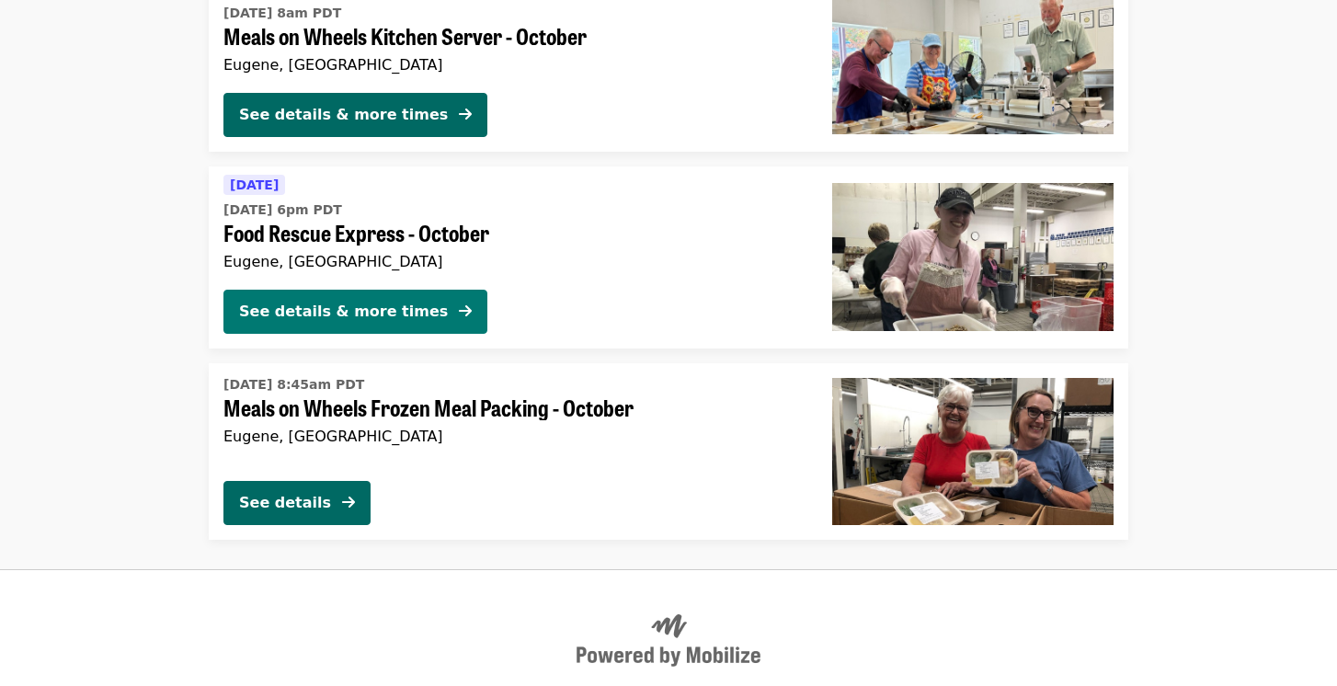
click at [337, 305] on div "See details & more times" at bounding box center [343, 312] width 209 height 22
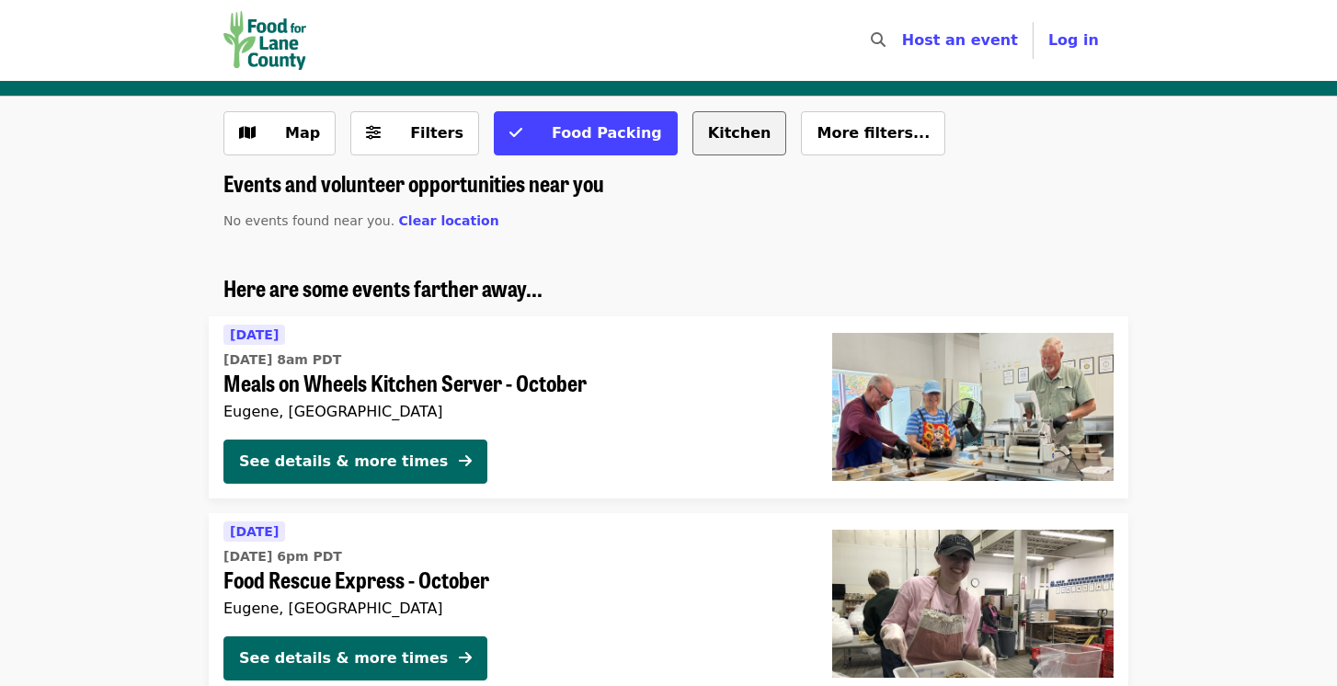
click at [710, 131] on button "Kitchen" at bounding box center [739, 133] width 95 height 44
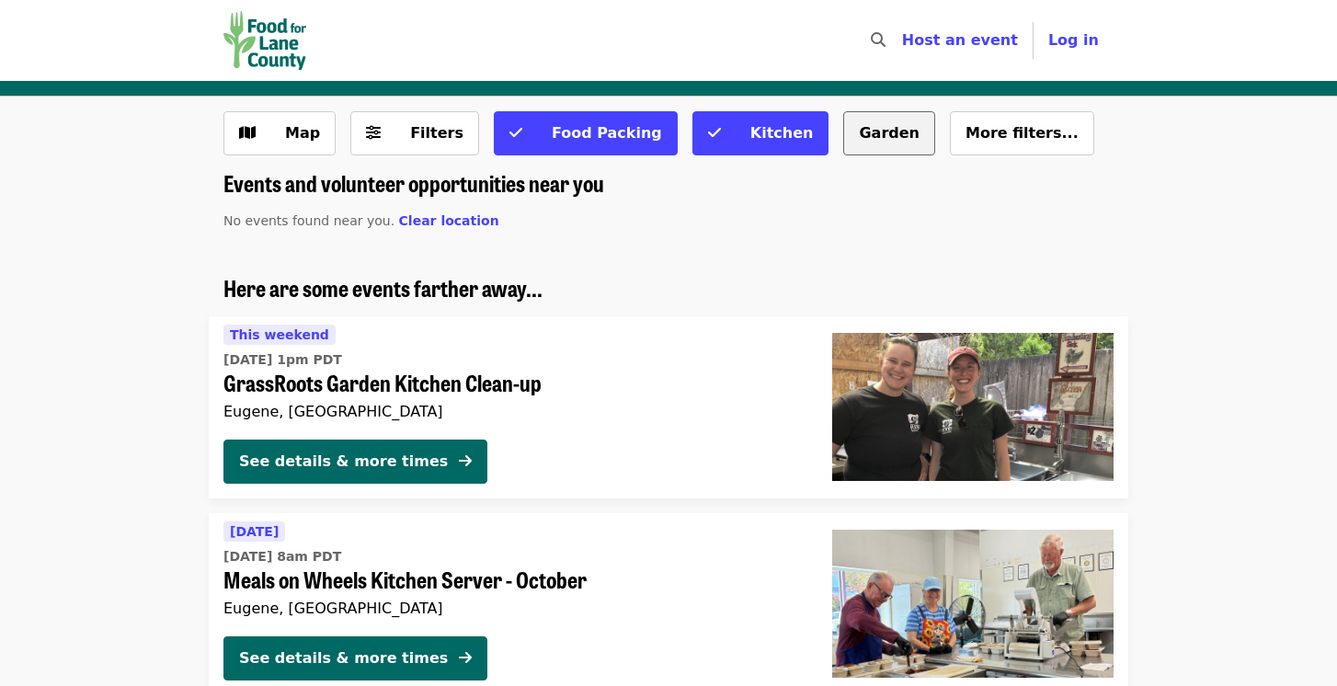
click at [846, 130] on button "Garden" at bounding box center [889, 133] width 92 height 44
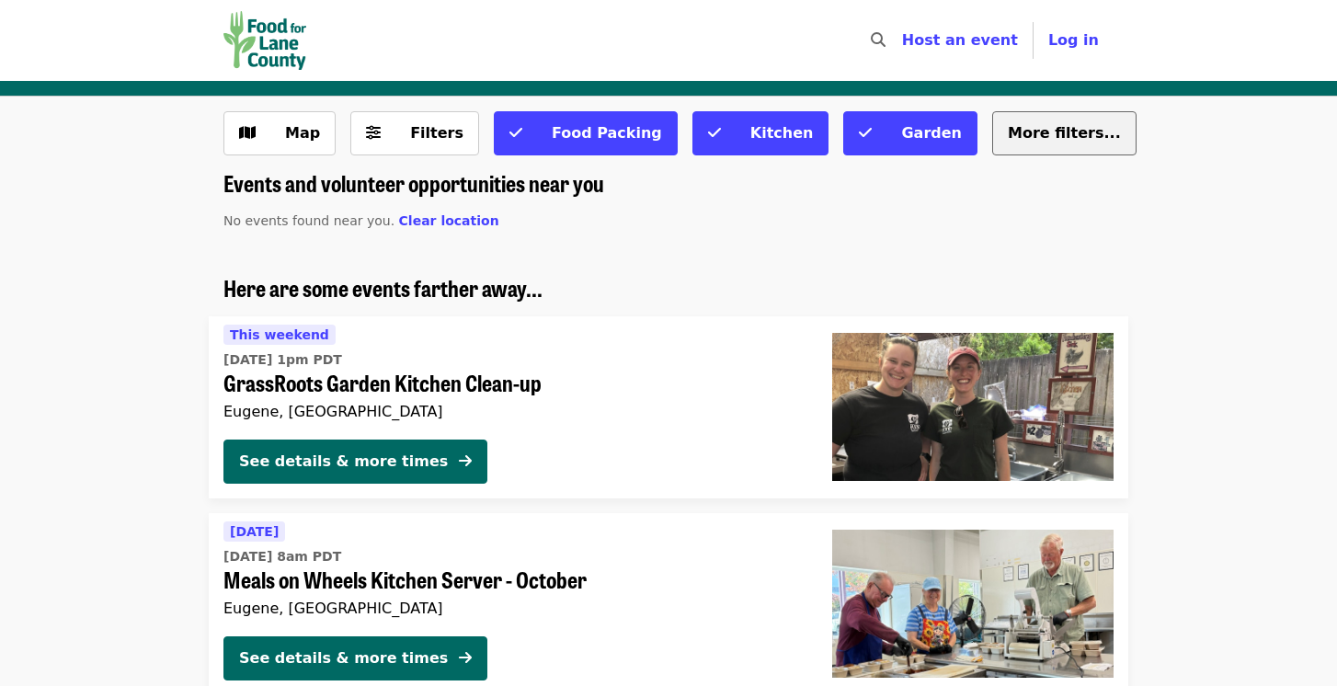
click at [1008, 128] on span "More filters..." at bounding box center [1064, 132] width 113 height 17
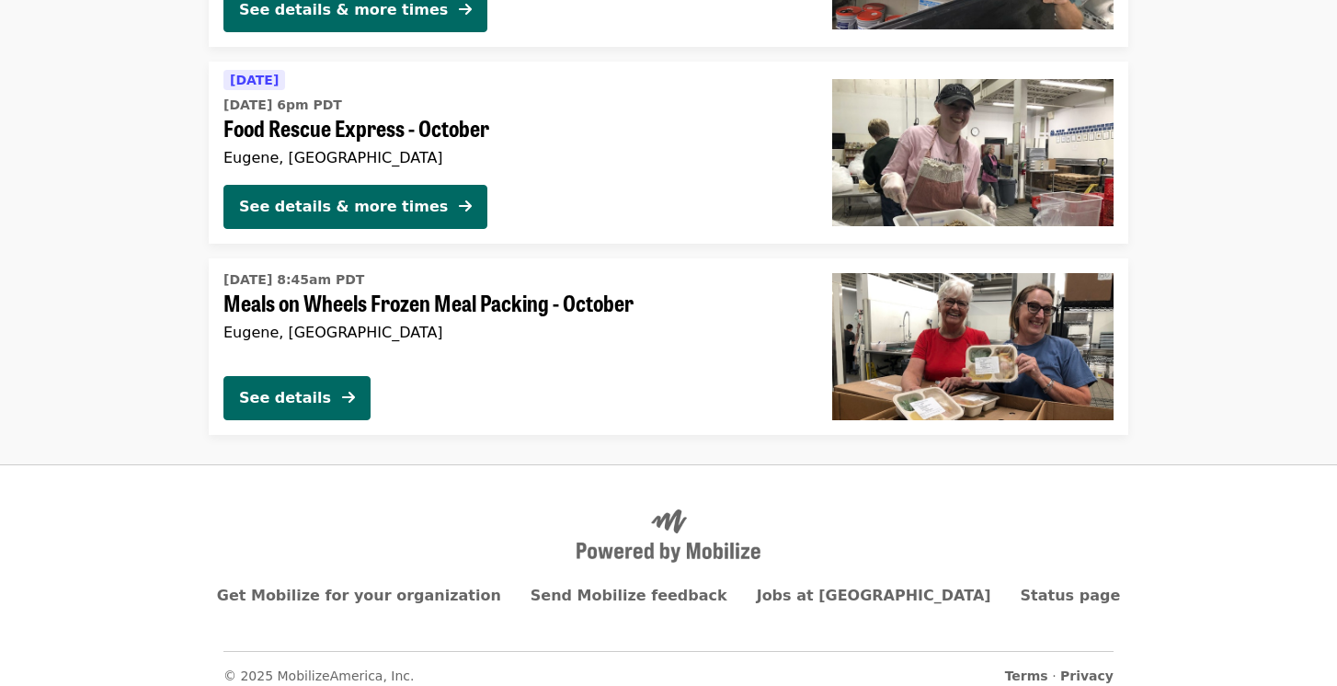
scroll to position [1849, 0]
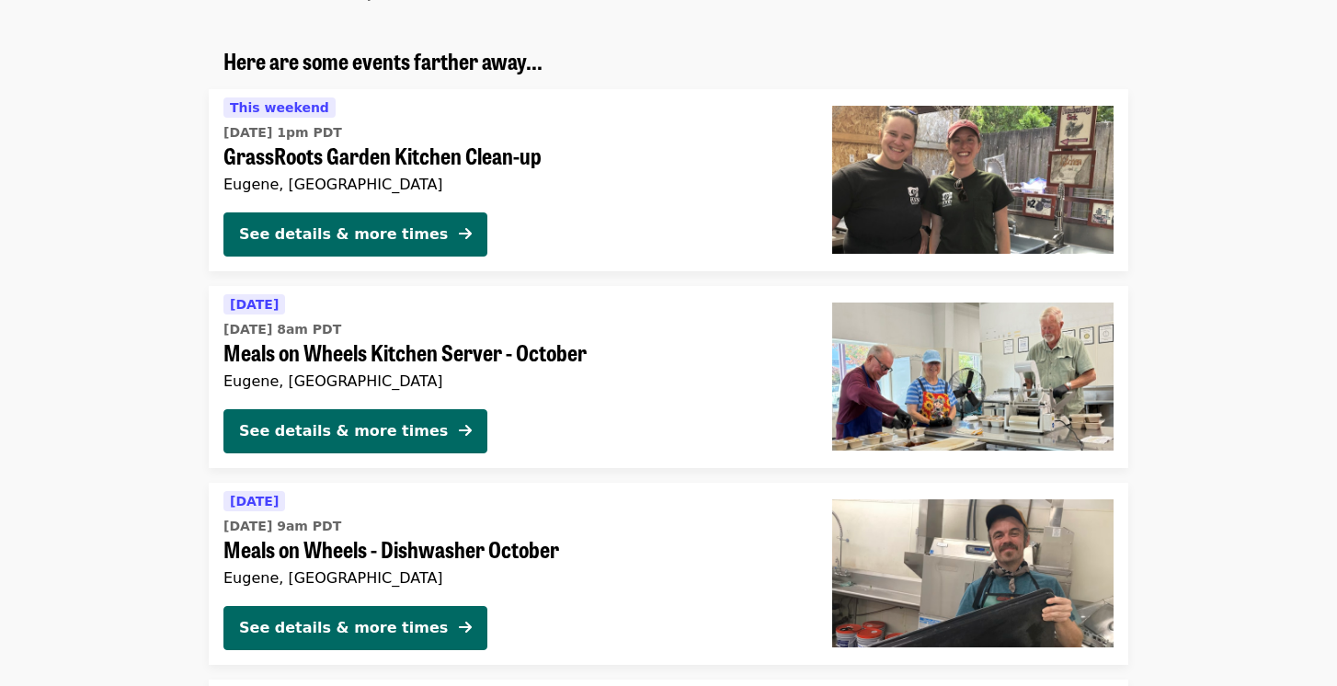
scroll to position [251, 0]
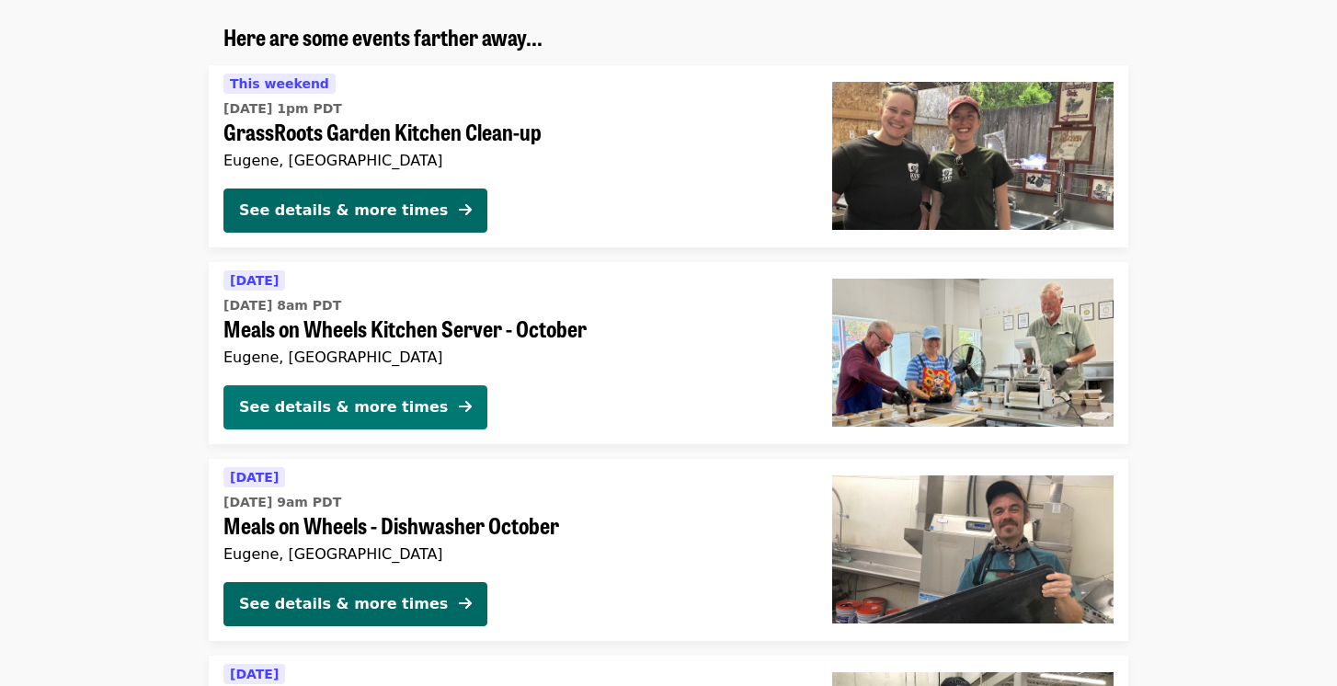
click at [315, 407] on div "See details & more times" at bounding box center [343, 407] width 209 height 22
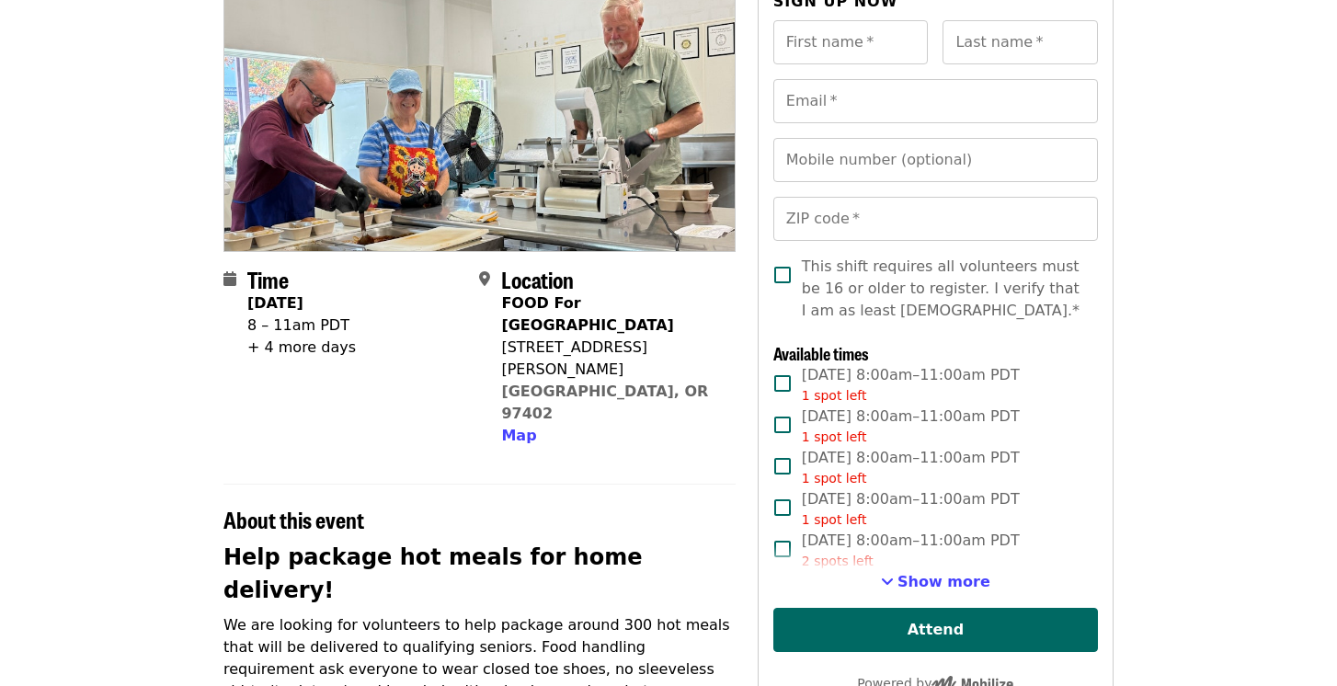
scroll to position [192, 0]
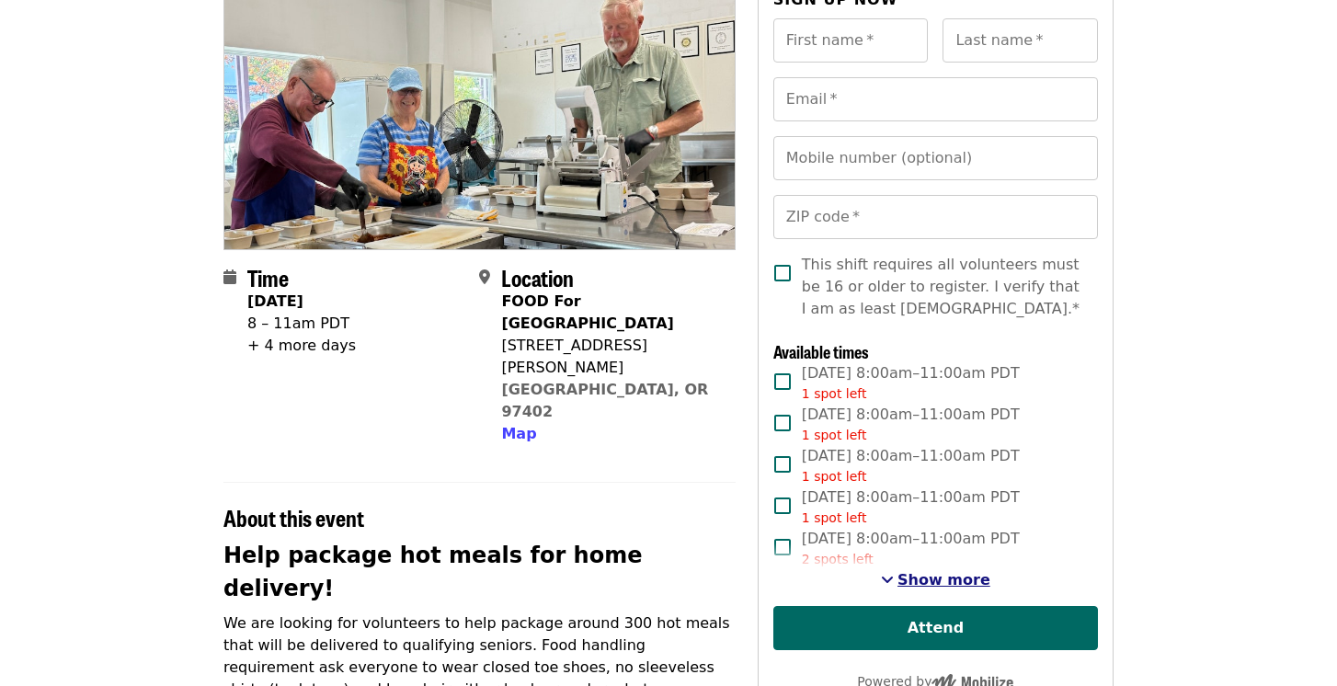
click at [949, 582] on span "Show more" at bounding box center [943, 579] width 93 height 17
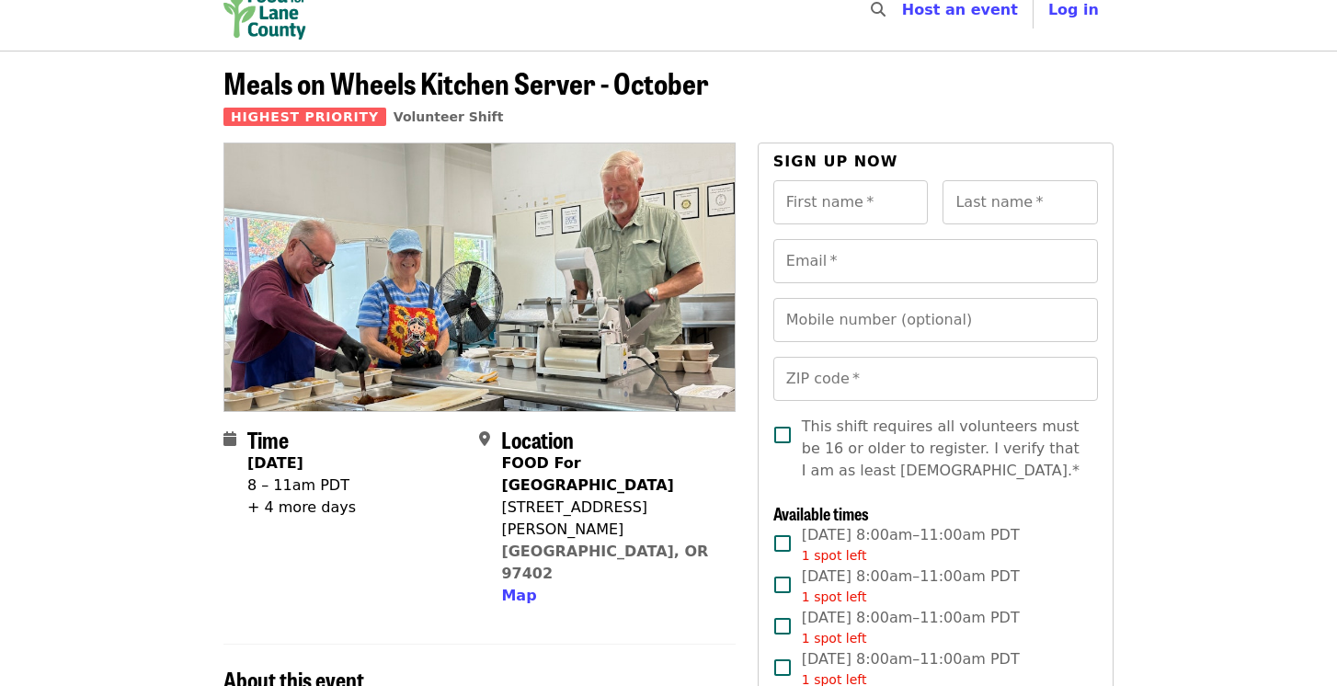
scroll to position [0, 0]
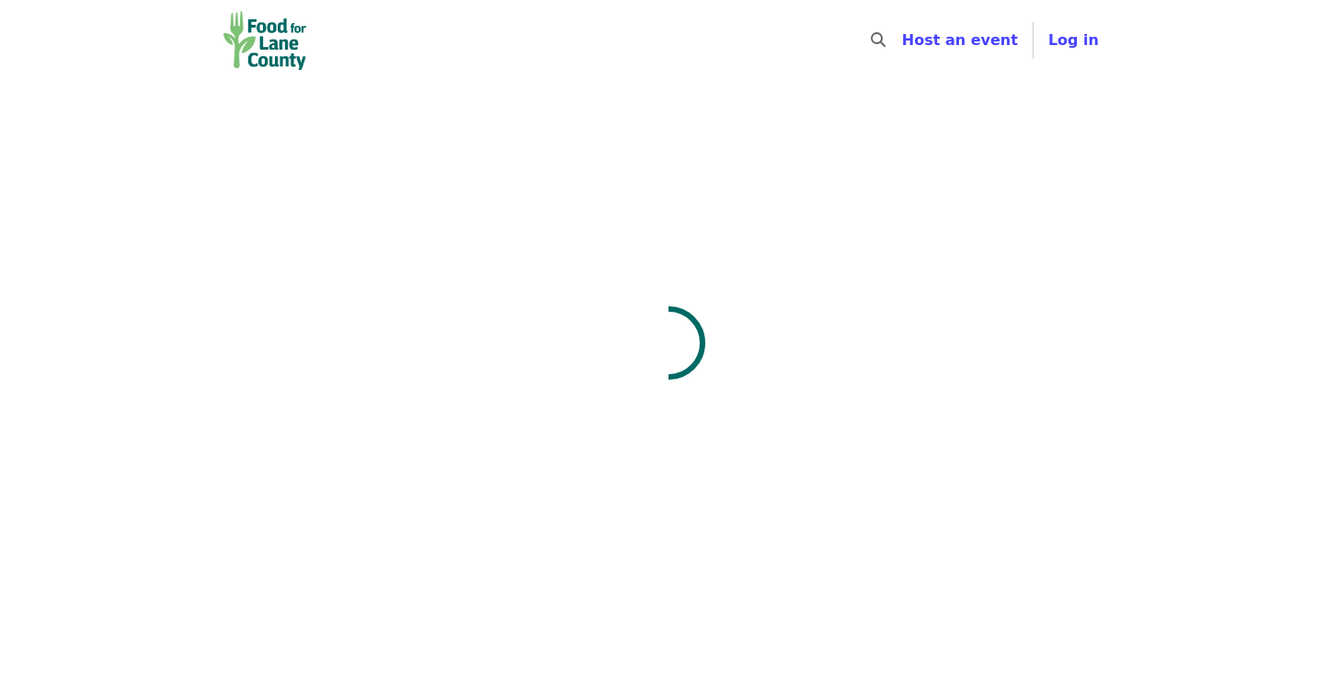
scroll to position [251, 0]
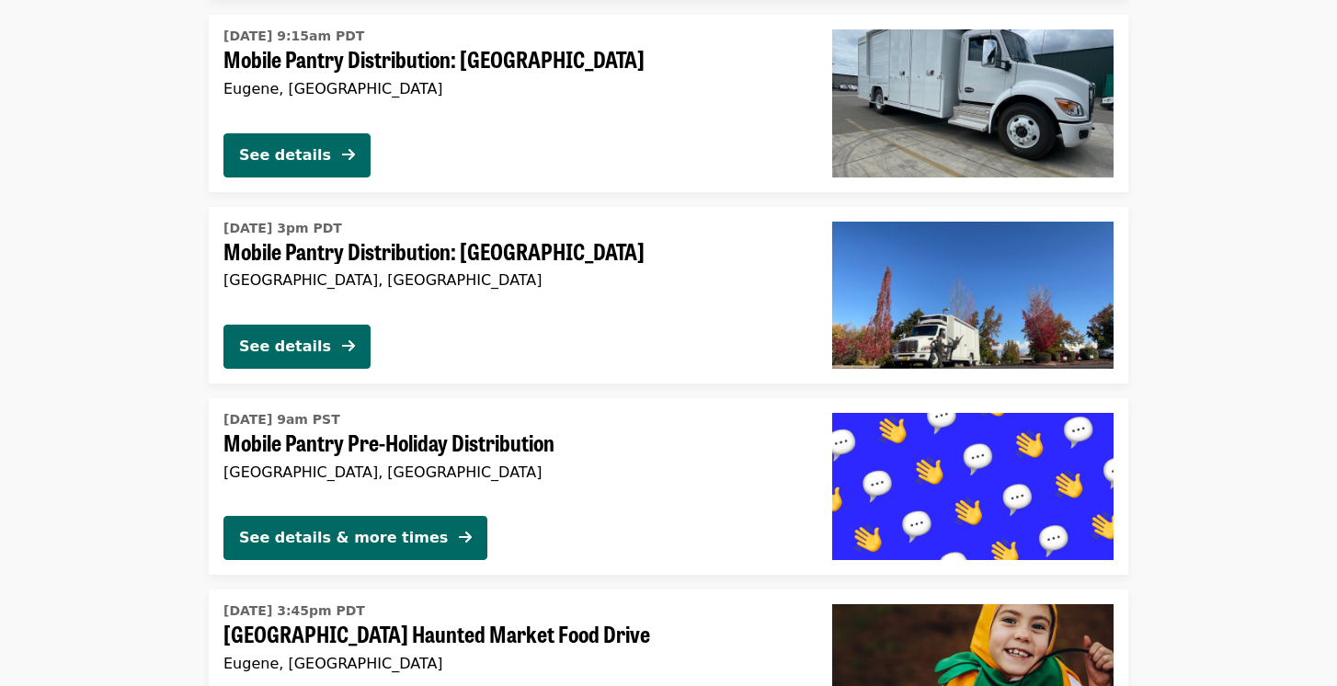
scroll to position [2306, 0]
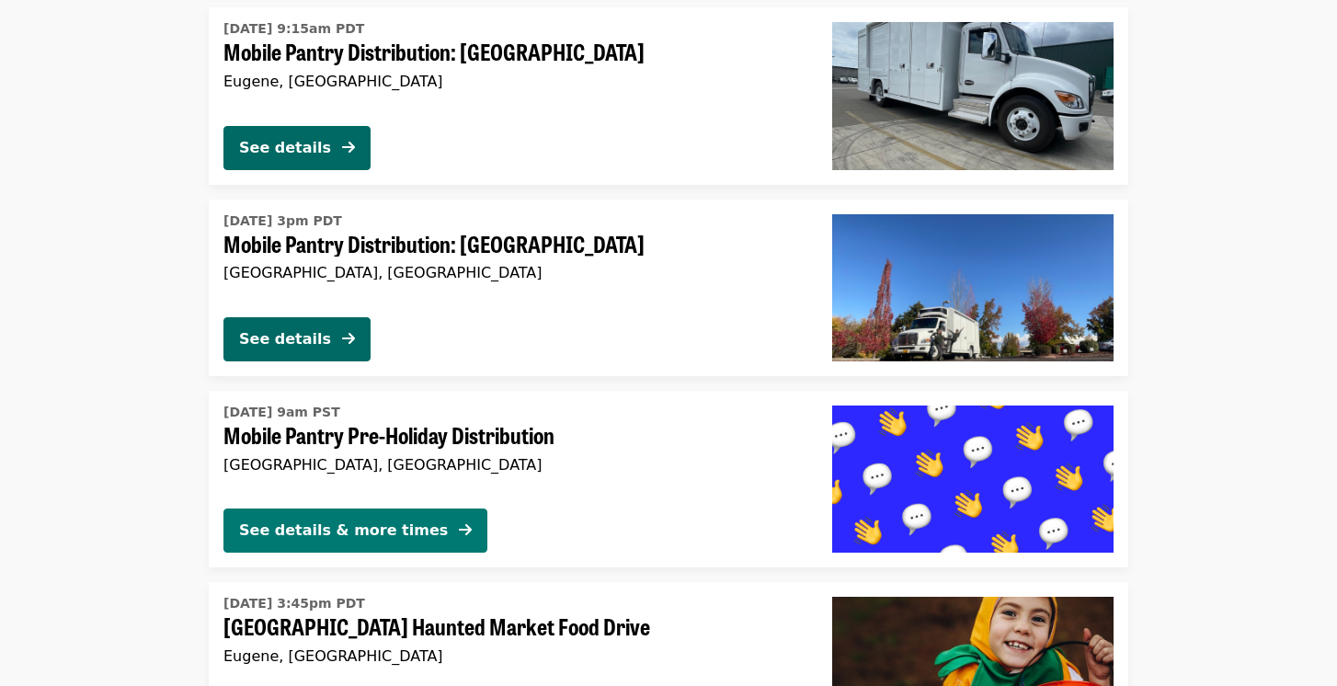
click at [364, 531] on div "See details & more times" at bounding box center [343, 530] width 209 height 22
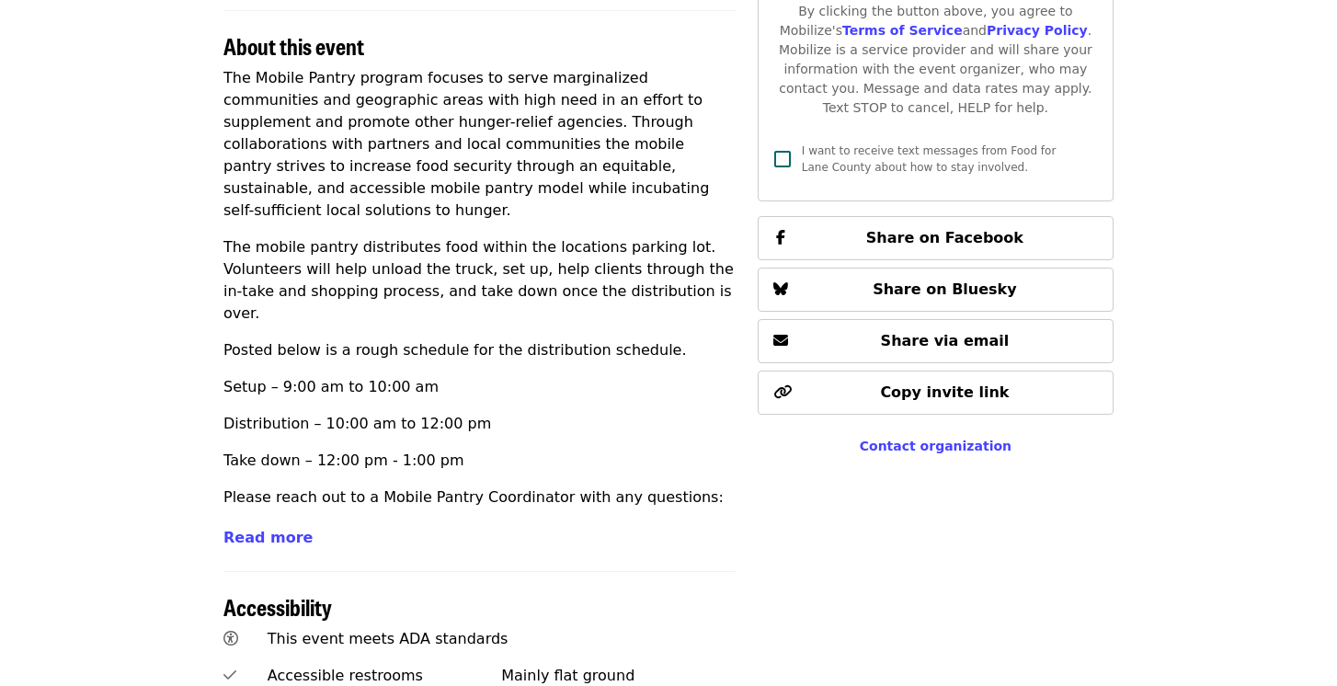
scroll to position [667, 0]
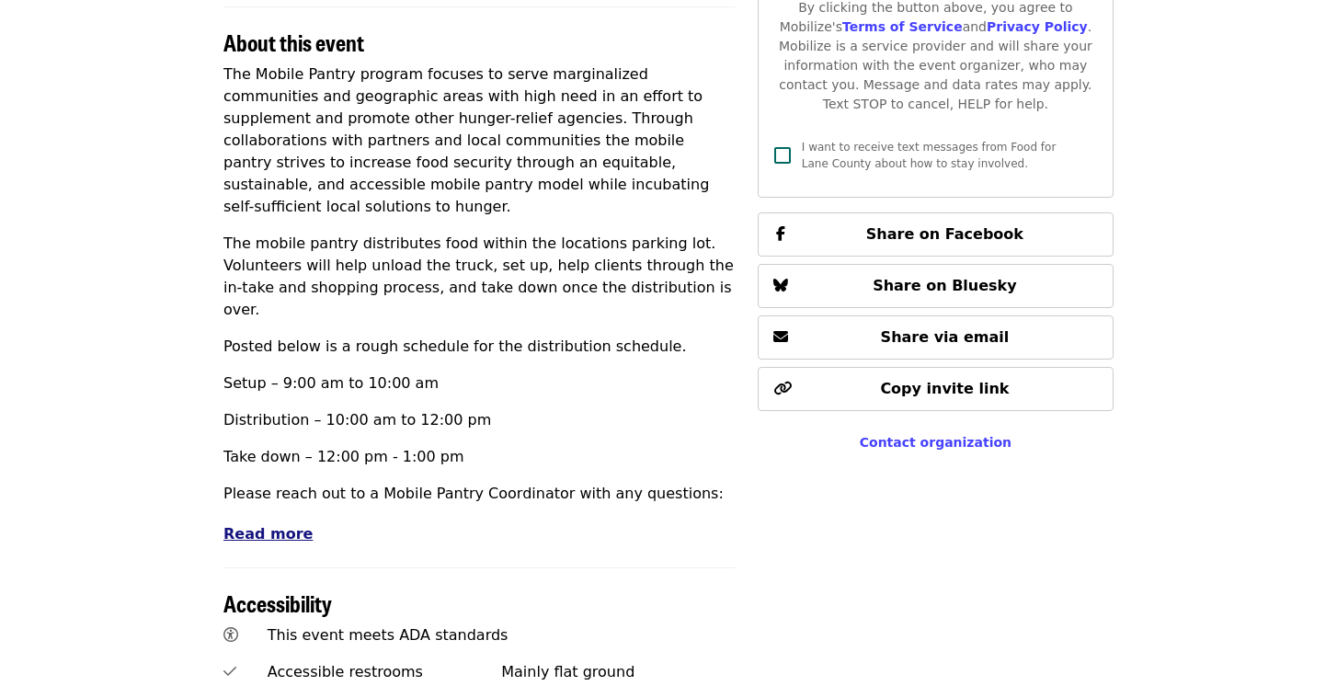
click at [268, 525] on span "Read more" at bounding box center [267, 533] width 89 height 17
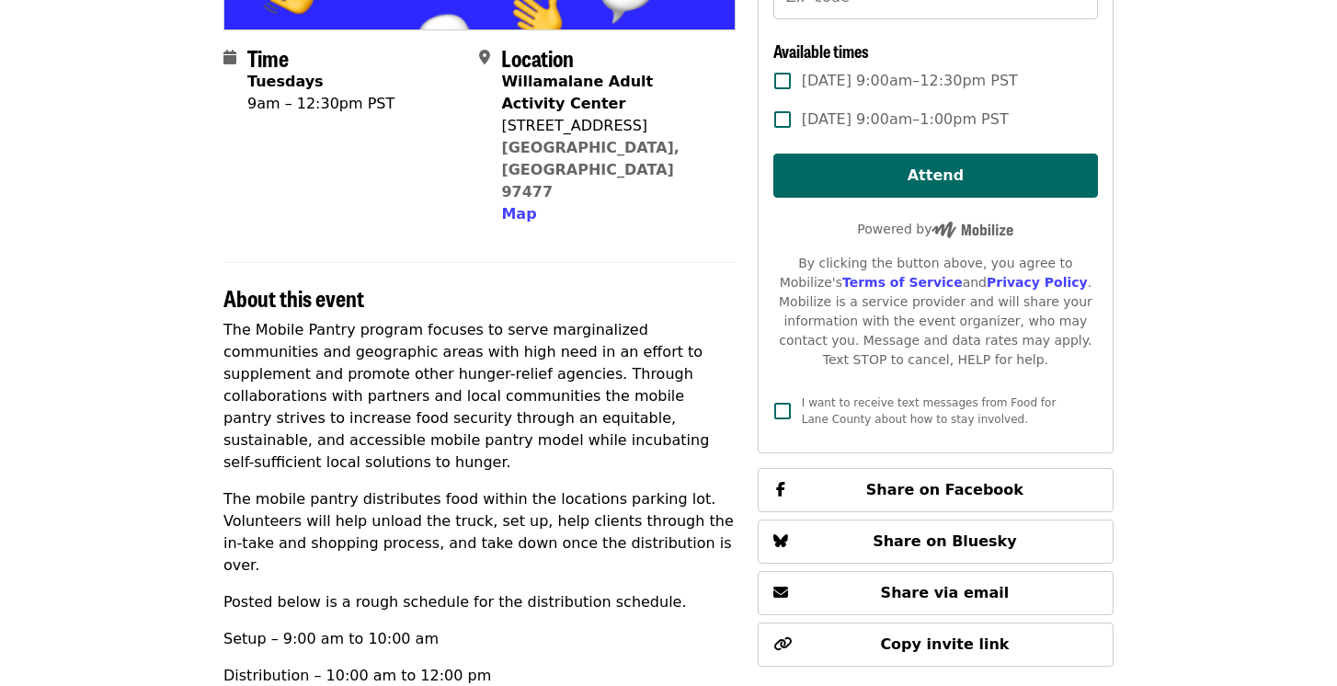
scroll to position [0, 0]
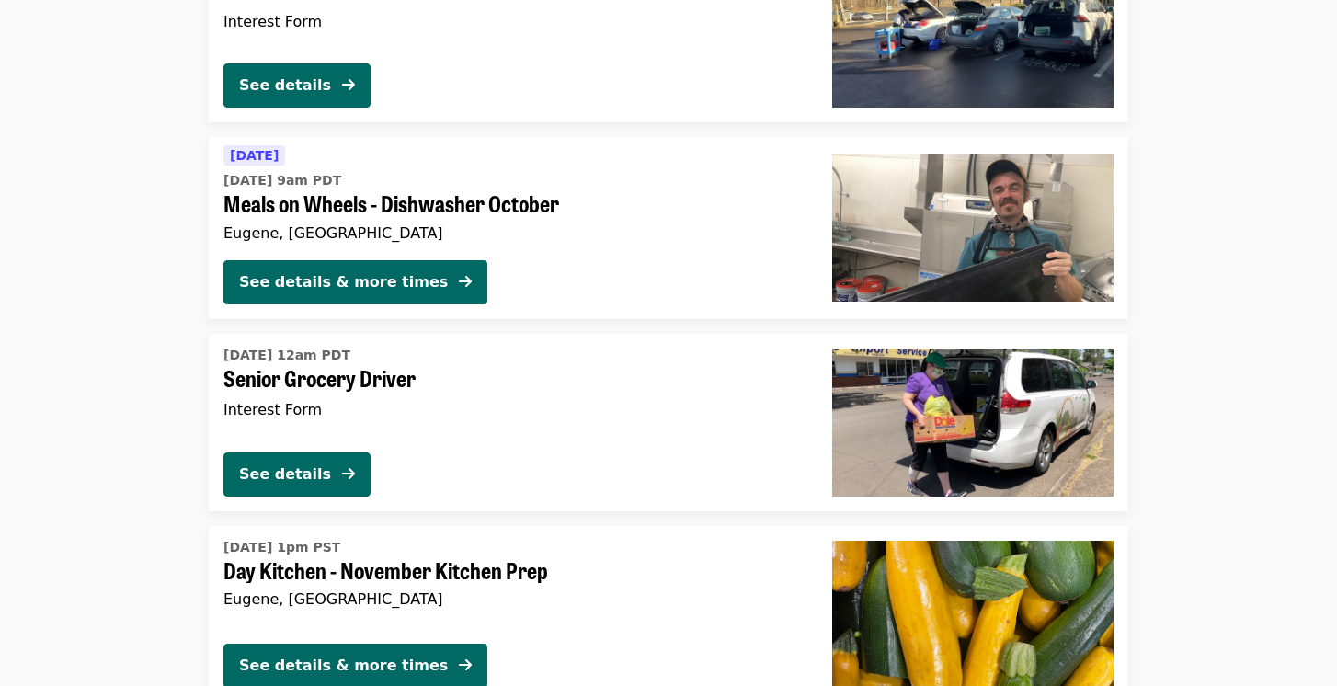
scroll to position [3521, 0]
